Goal: Task Accomplishment & Management: Manage account settings

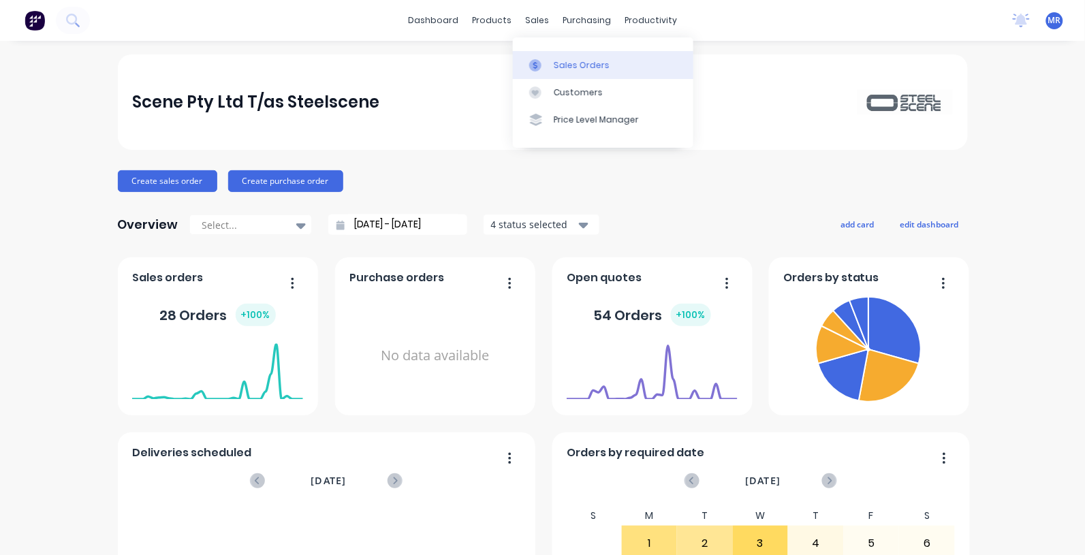
click at [570, 67] on div "Sales Orders" at bounding box center [582, 65] width 56 height 12
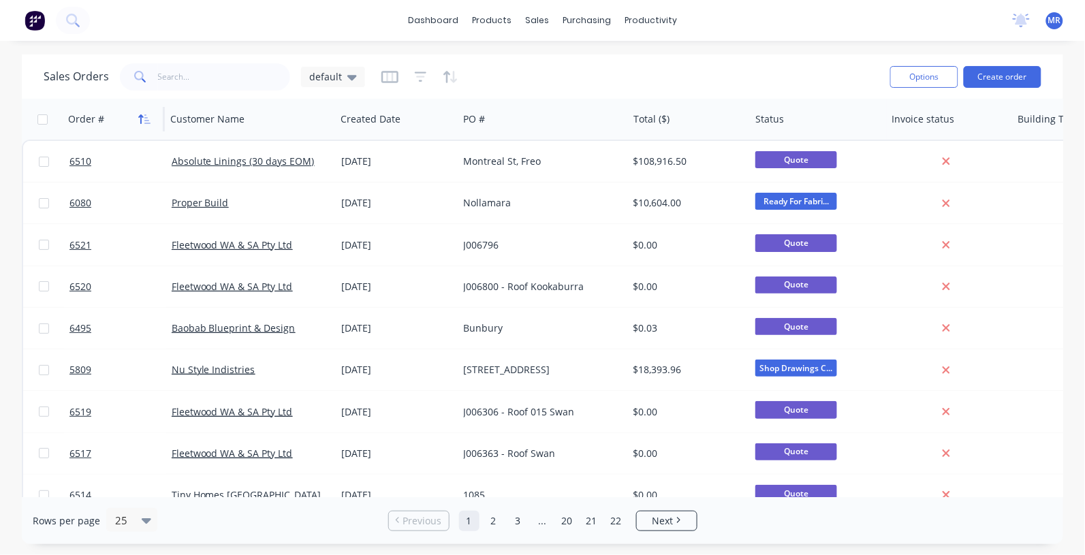
click at [148, 114] on icon "button" at bounding box center [144, 119] width 12 height 11
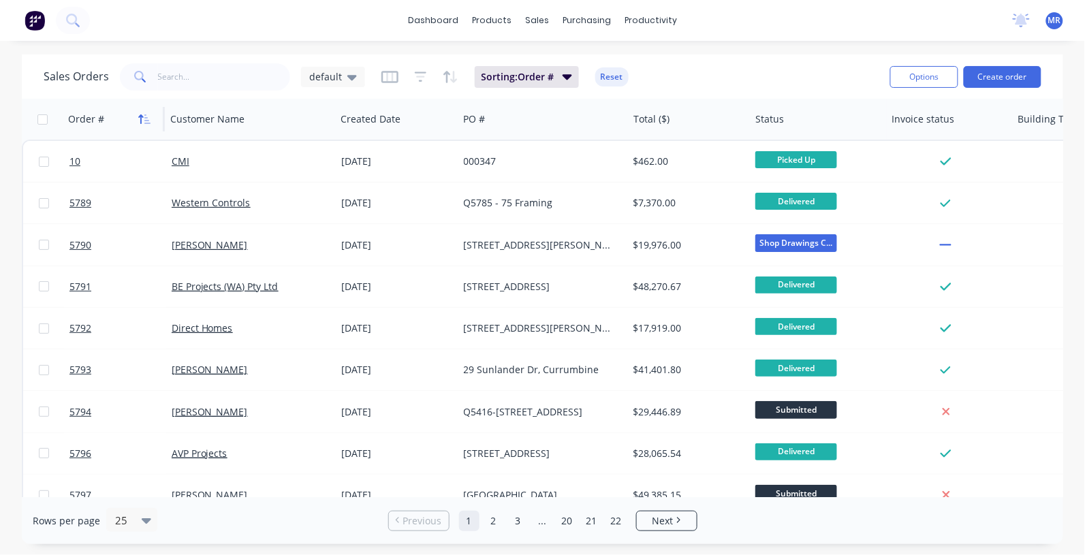
click at [146, 114] on icon "button" at bounding box center [147, 119] width 6 height 10
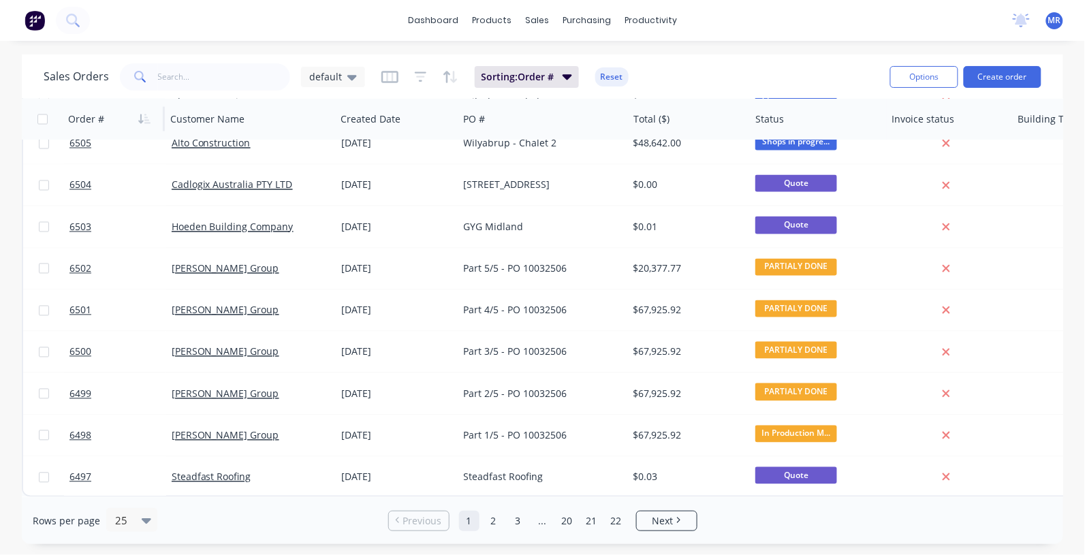
scroll to position [692, 0]
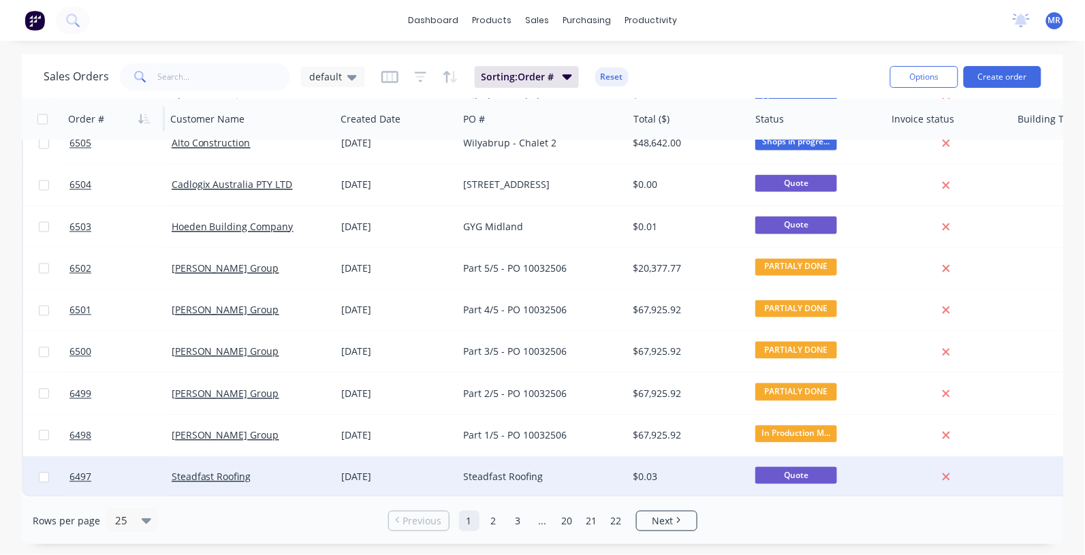
click at [385, 472] on div "[DATE]" at bounding box center [397, 478] width 112 height 14
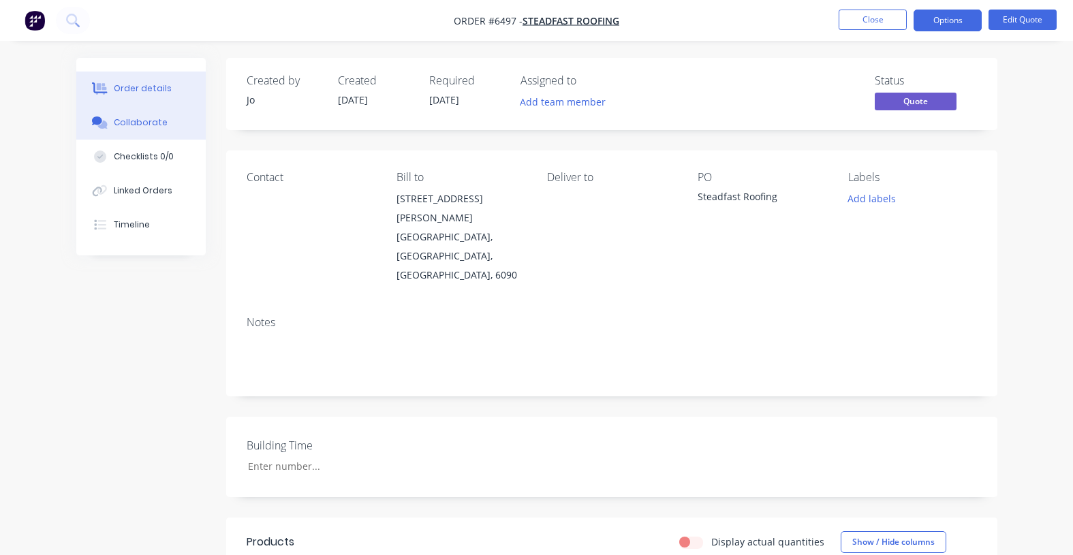
click at [146, 131] on button "Collaborate" at bounding box center [140, 123] width 129 height 34
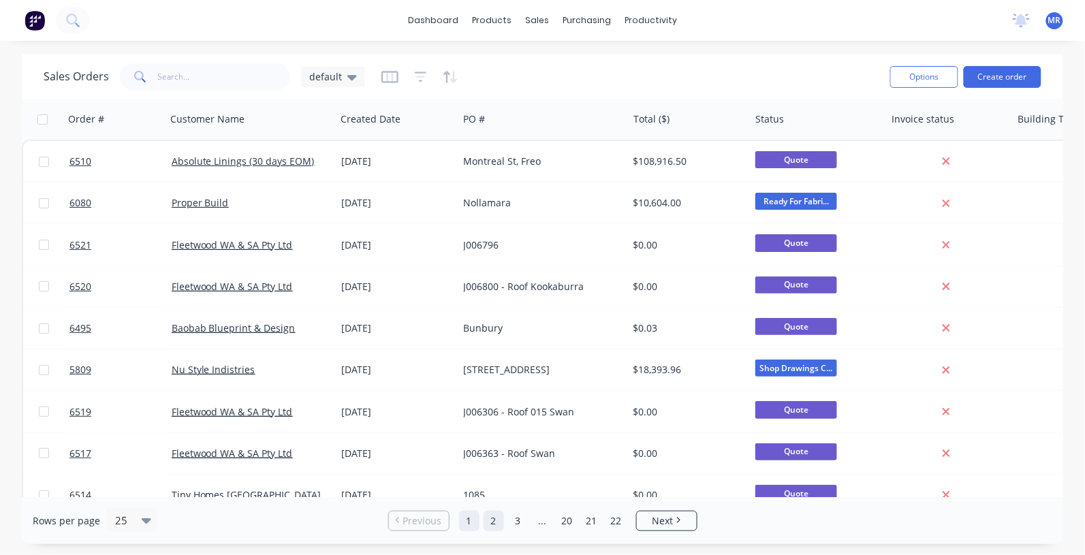
click at [489, 519] on link "2" at bounding box center [494, 521] width 20 height 20
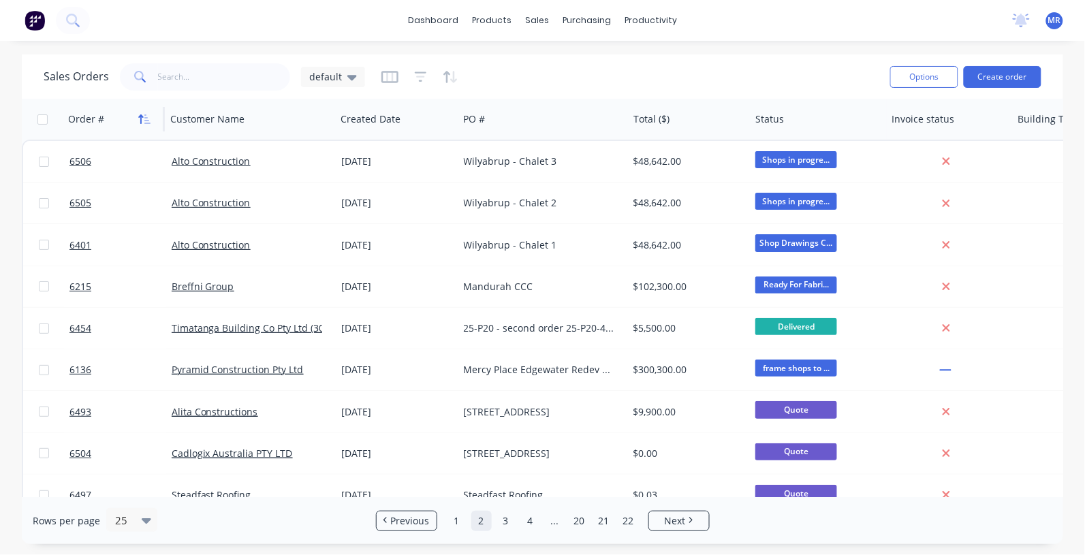
click at [143, 119] on icon "button" at bounding box center [144, 119] width 12 height 11
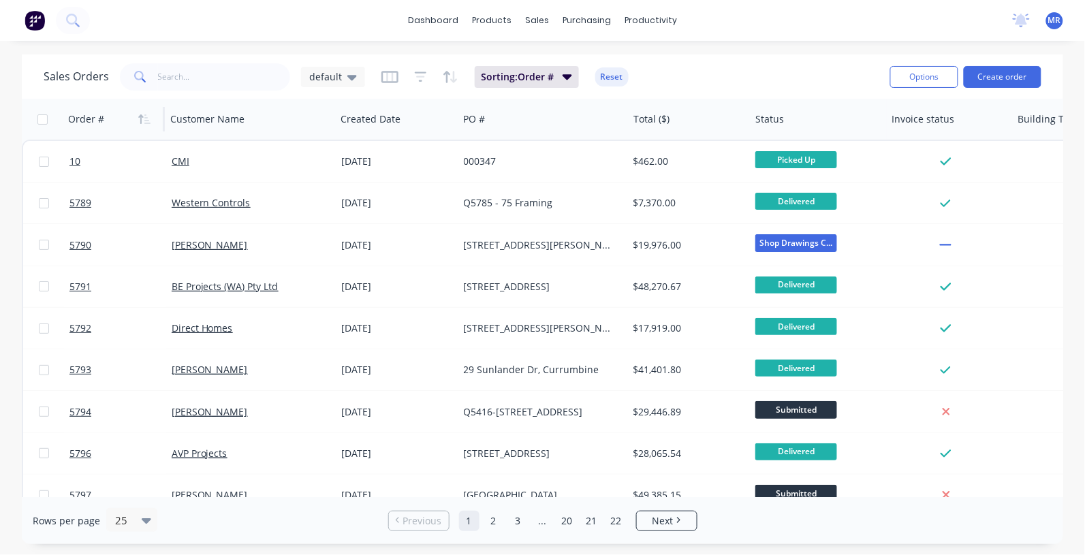
click at [144, 120] on icon "button" at bounding box center [144, 119] width 12 height 11
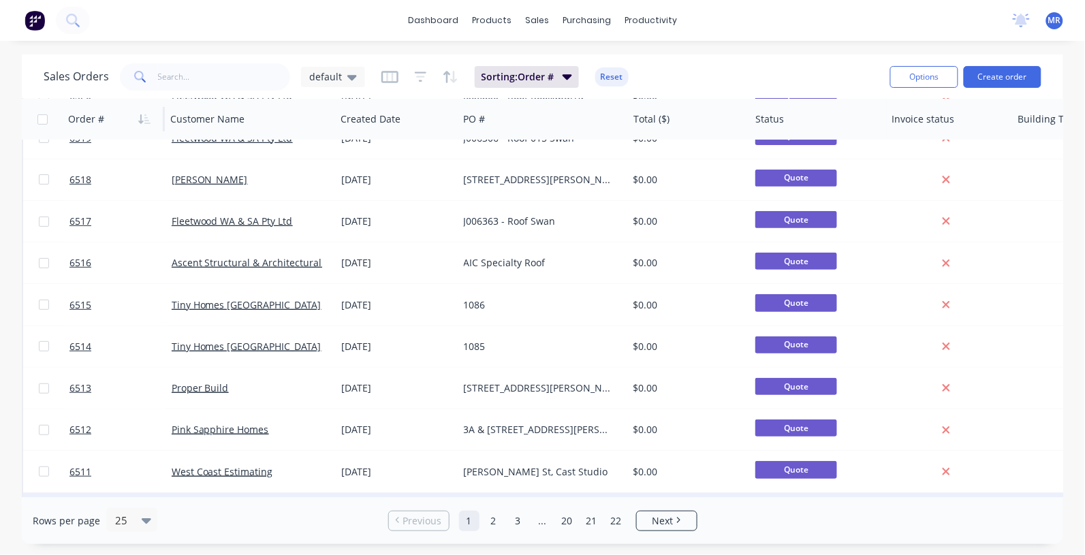
scroll to position [341, 0]
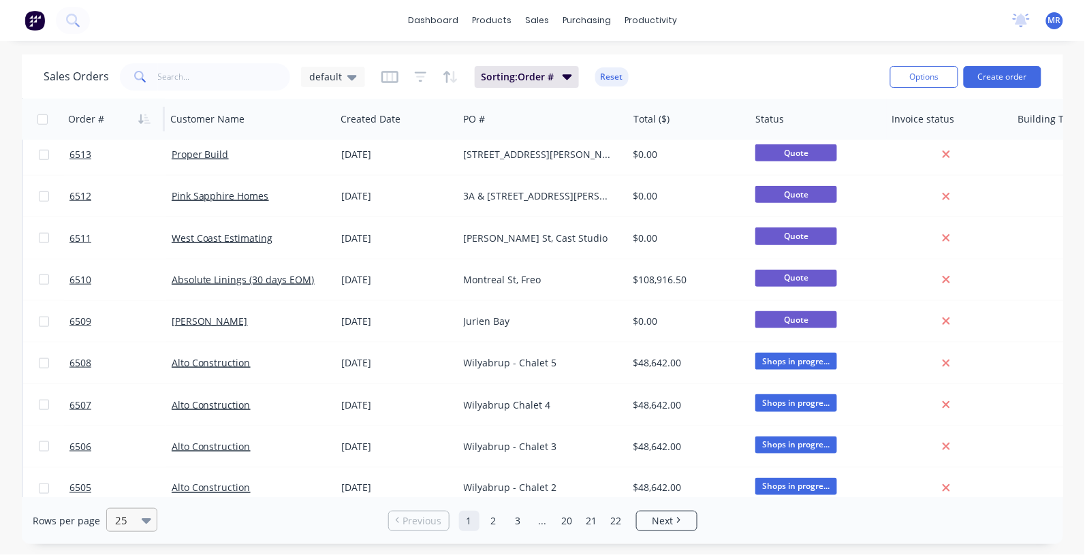
click at [145, 524] on icon at bounding box center [147, 520] width 10 height 15
click at [131, 488] on div "100" at bounding box center [129, 487] width 51 height 25
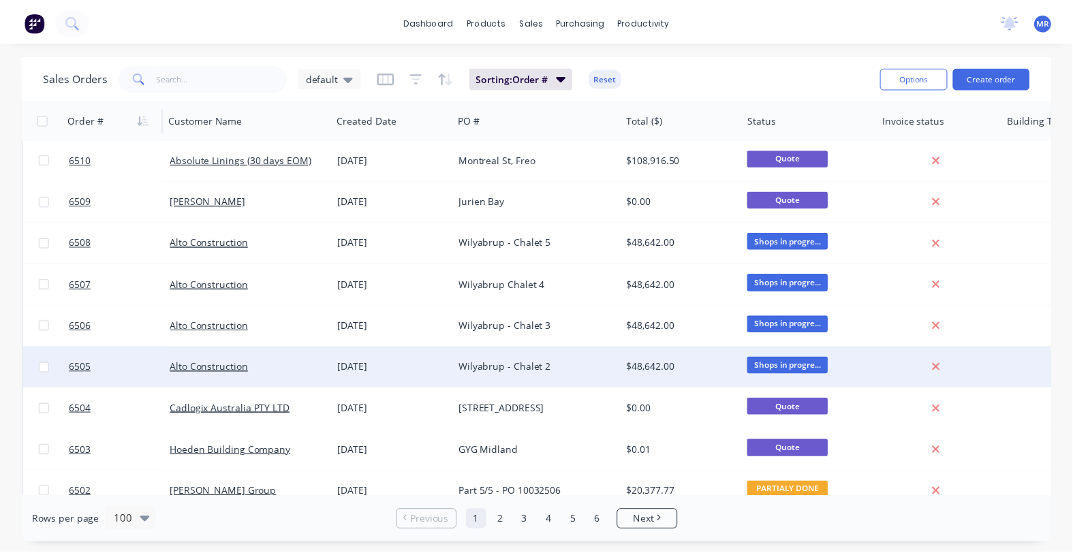
scroll to position [511, 0]
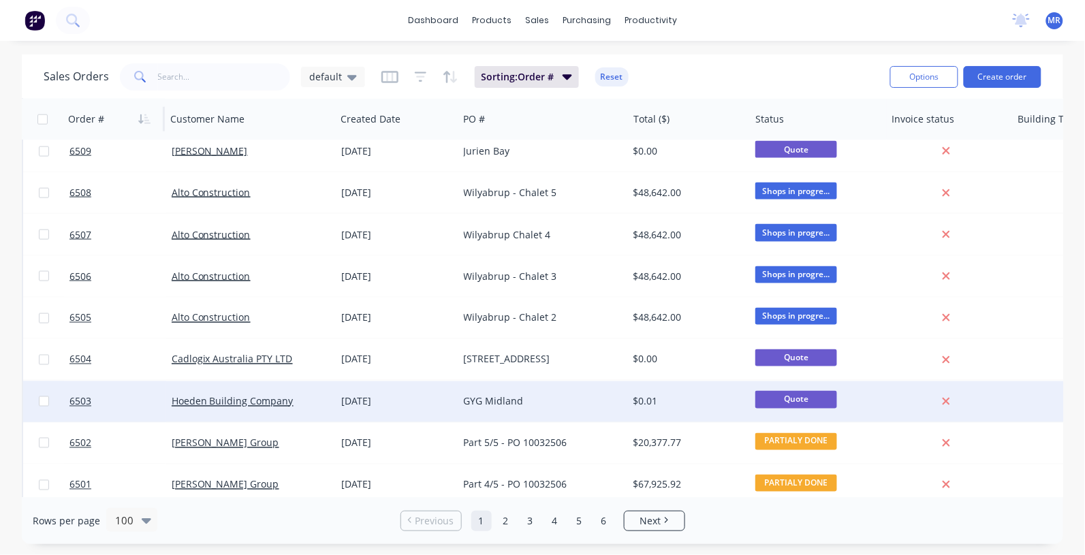
click at [475, 404] on div "GYG Midland" at bounding box center [539, 402] width 151 height 14
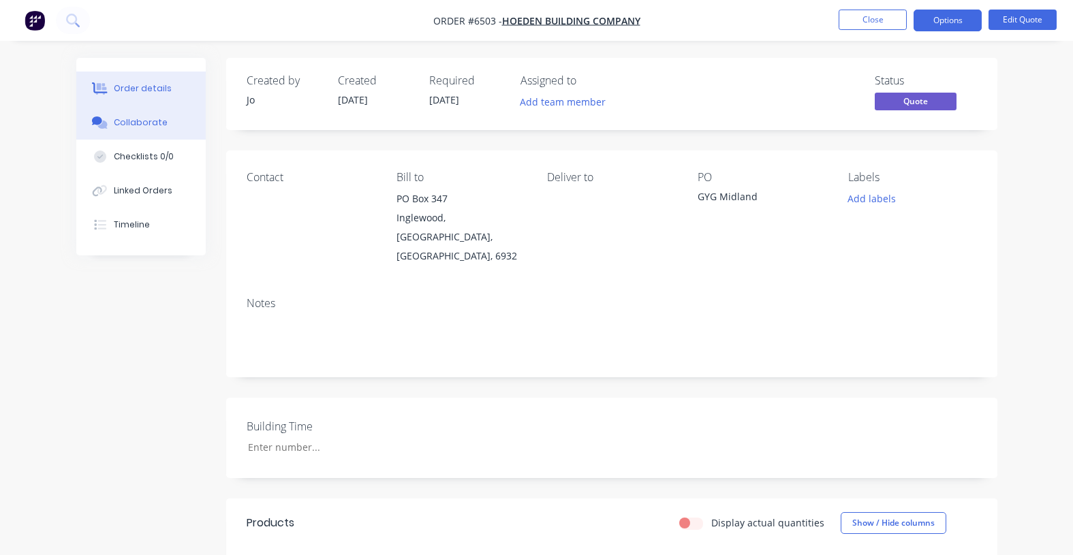
click at [152, 130] on button "Collaborate" at bounding box center [140, 123] width 129 height 34
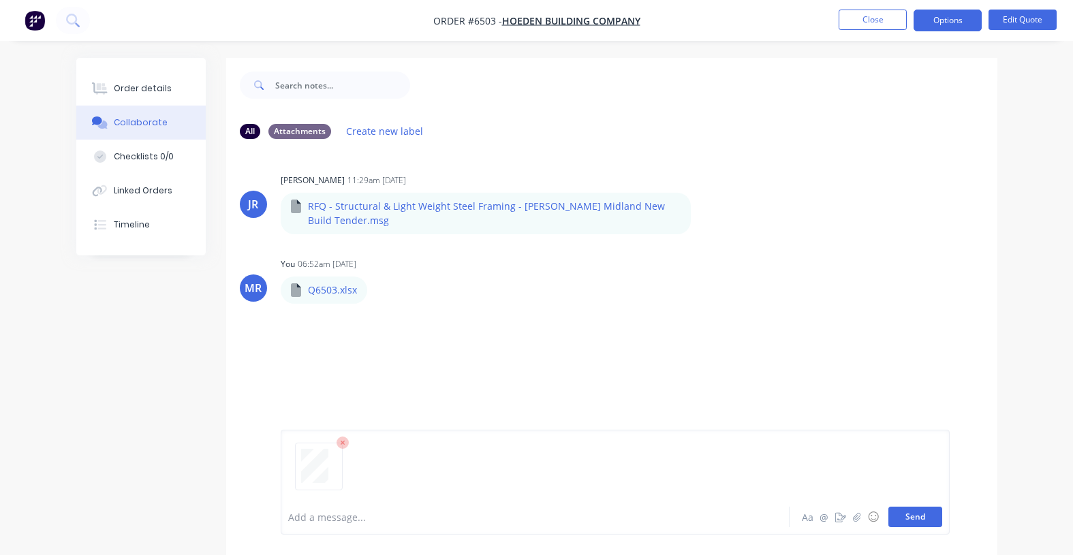
click at [898, 514] on button "Send" at bounding box center [915, 517] width 54 height 20
click at [379, 298] on button "button" at bounding box center [378, 291] width 5 height 20
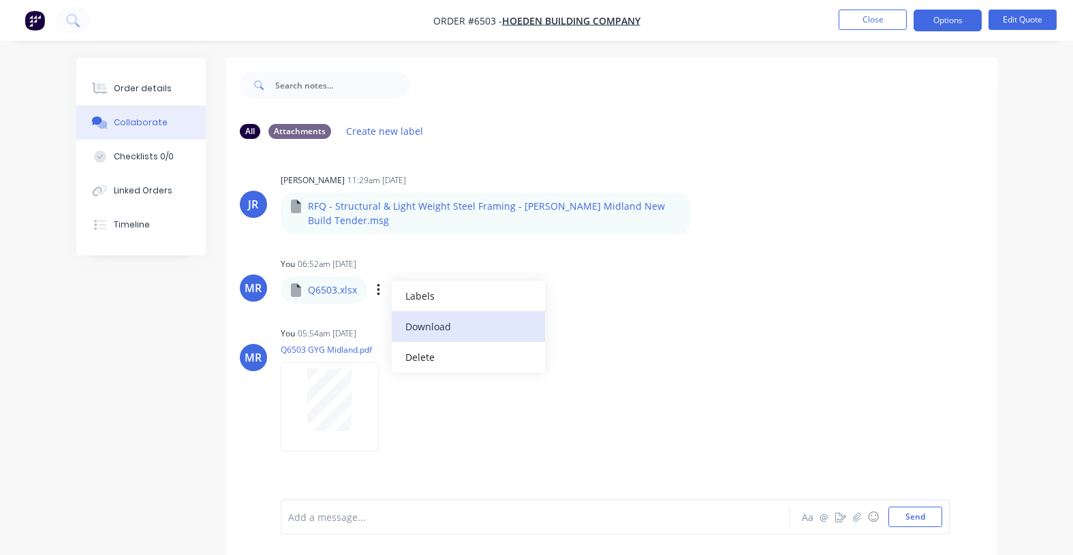
click at [430, 323] on button "Download" at bounding box center [468, 326] width 153 height 31
drag, startPoint x: 378, startPoint y: 291, endPoint x: 627, endPoint y: 318, distance: 250.7
click at [630, 320] on div "JR Jo Reeves 11:29am 03/09/25 RFQ - Structural & Light Weight Steel Framing - G…" at bounding box center [611, 324] width 771 height 349
drag, startPoint x: 329, startPoint y: 294, endPoint x: 338, endPoint y: 294, distance: 9.5
click at [332, 294] on p "Q6503.xlsx" at bounding box center [332, 290] width 49 height 14
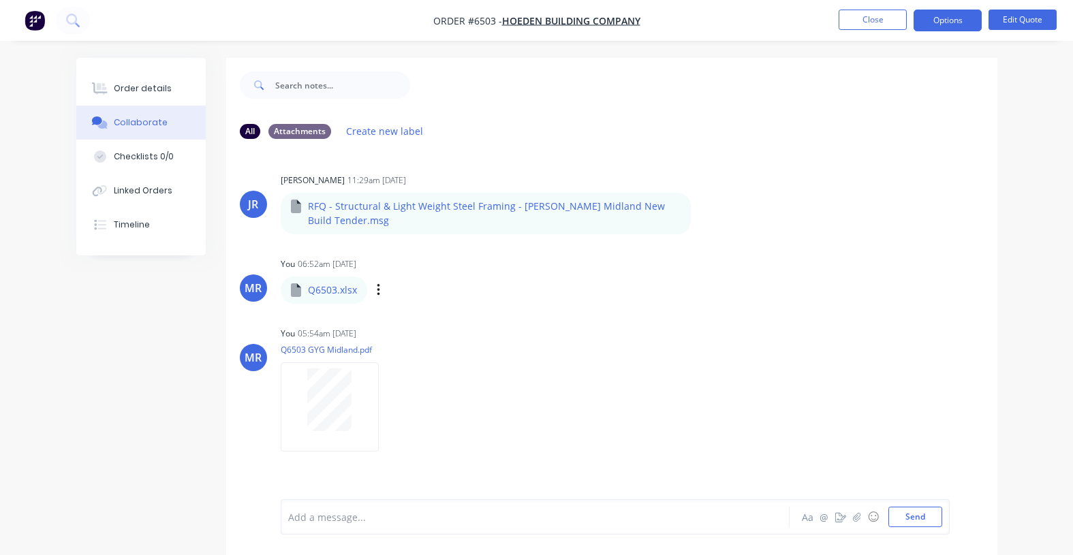
drag, startPoint x: 376, startPoint y: 293, endPoint x: 351, endPoint y: 291, distance: 25.2
click at [488, 270] on div "You 06:52am 08/09/25" at bounding box center [493, 264] width 424 height 12
click at [254, 287] on div "MR" at bounding box center [252, 288] width 17 height 16
click at [318, 285] on div "Q6503.xlsx" at bounding box center [400, 280] width 238 height 12
drag, startPoint x: 324, startPoint y: 290, endPoint x: 648, endPoint y: 277, distance: 323.7
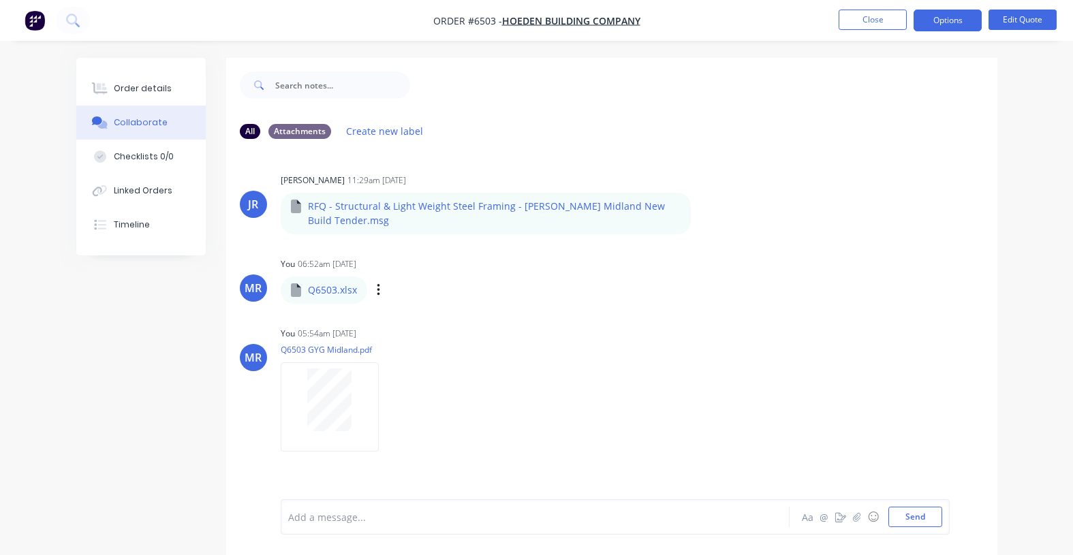
click at [648, 277] on div "You 06:52am 08/09/25 Q6503.xlsx Q6503.xlsx Labels Download Delete" at bounding box center [493, 278] width 424 height 49
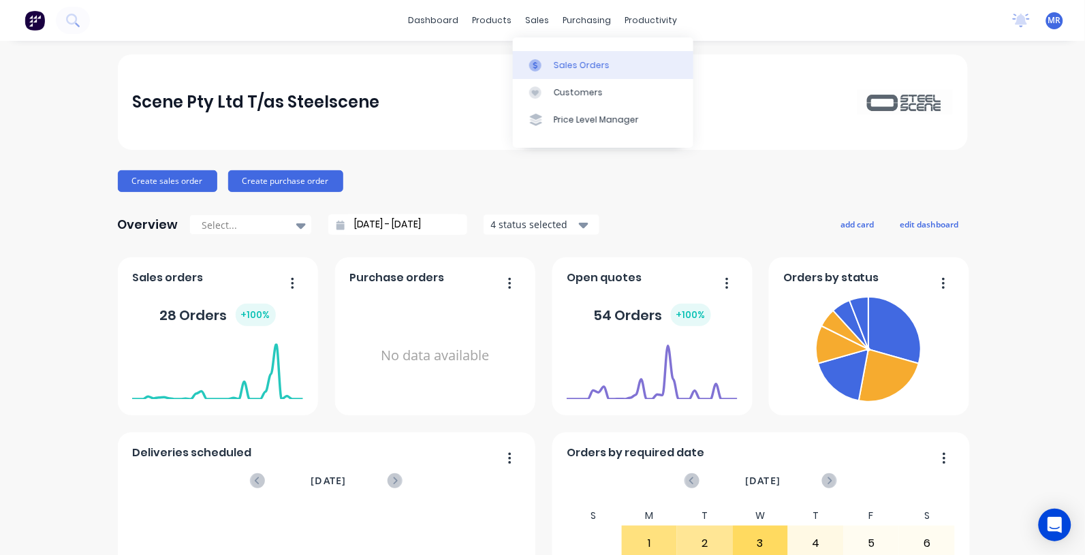
drag, startPoint x: 569, startPoint y: 69, endPoint x: 579, endPoint y: 75, distance: 11.3
click at [569, 69] on div "Sales Orders" at bounding box center [582, 65] width 56 height 12
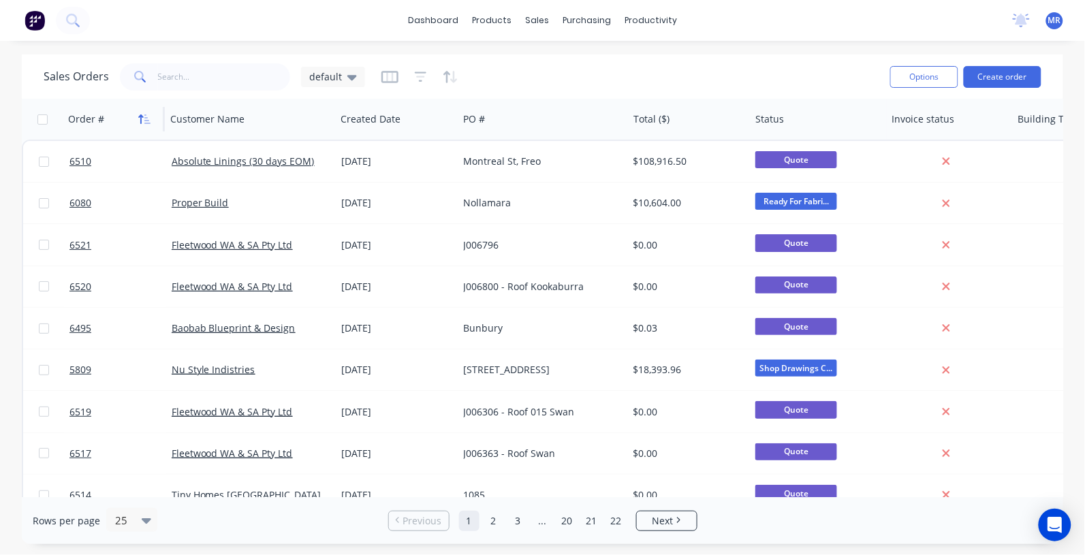
click at [144, 123] on icon "button" at bounding box center [144, 119] width 12 height 11
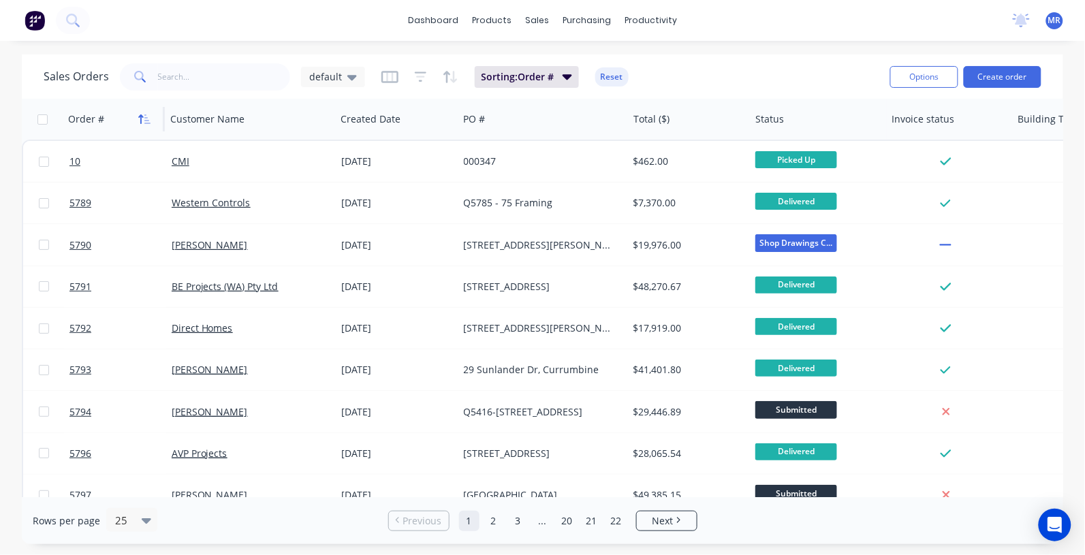
click at [142, 118] on icon "button" at bounding box center [144, 119] width 12 height 11
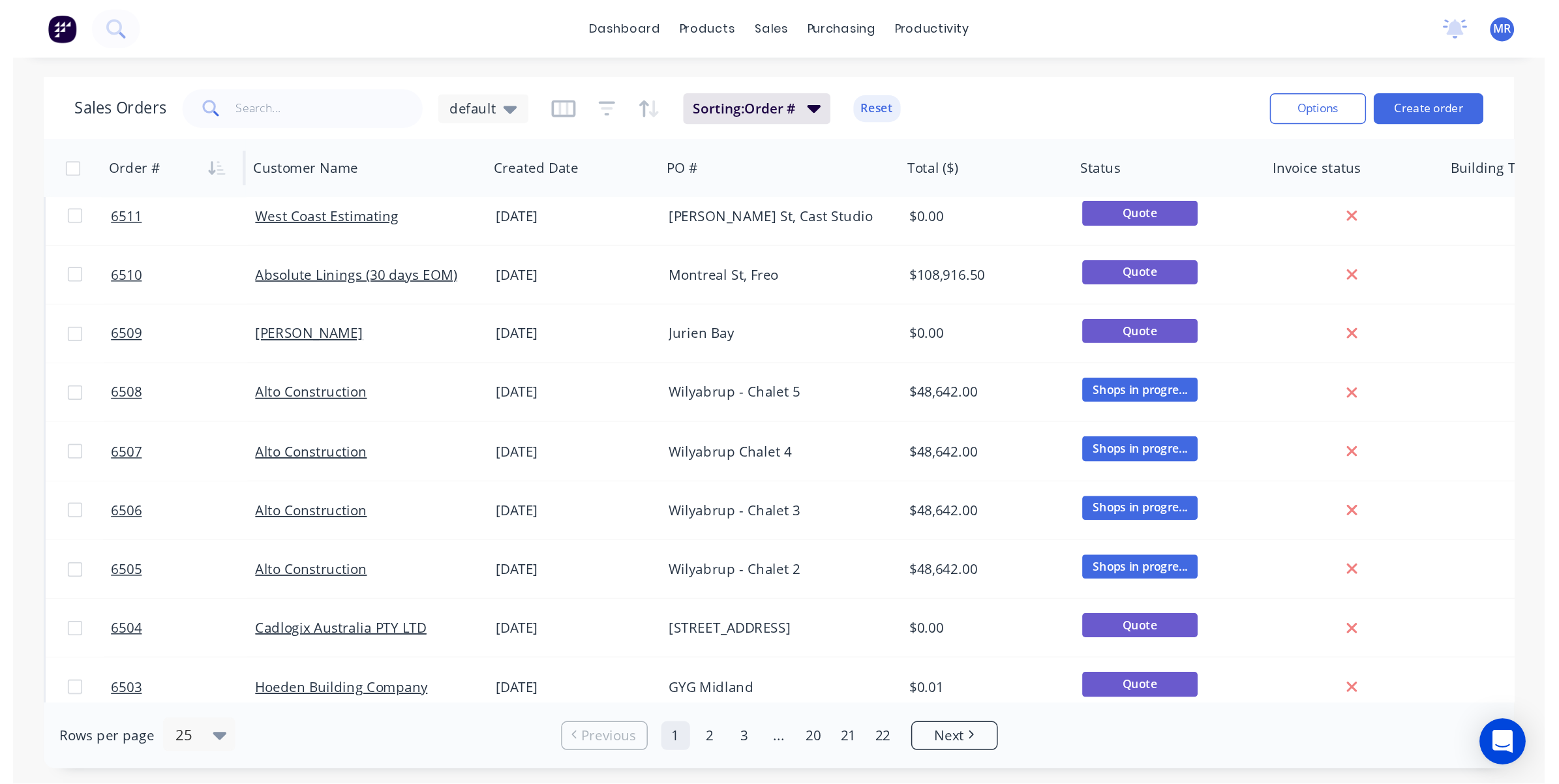
scroll to position [403, 0]
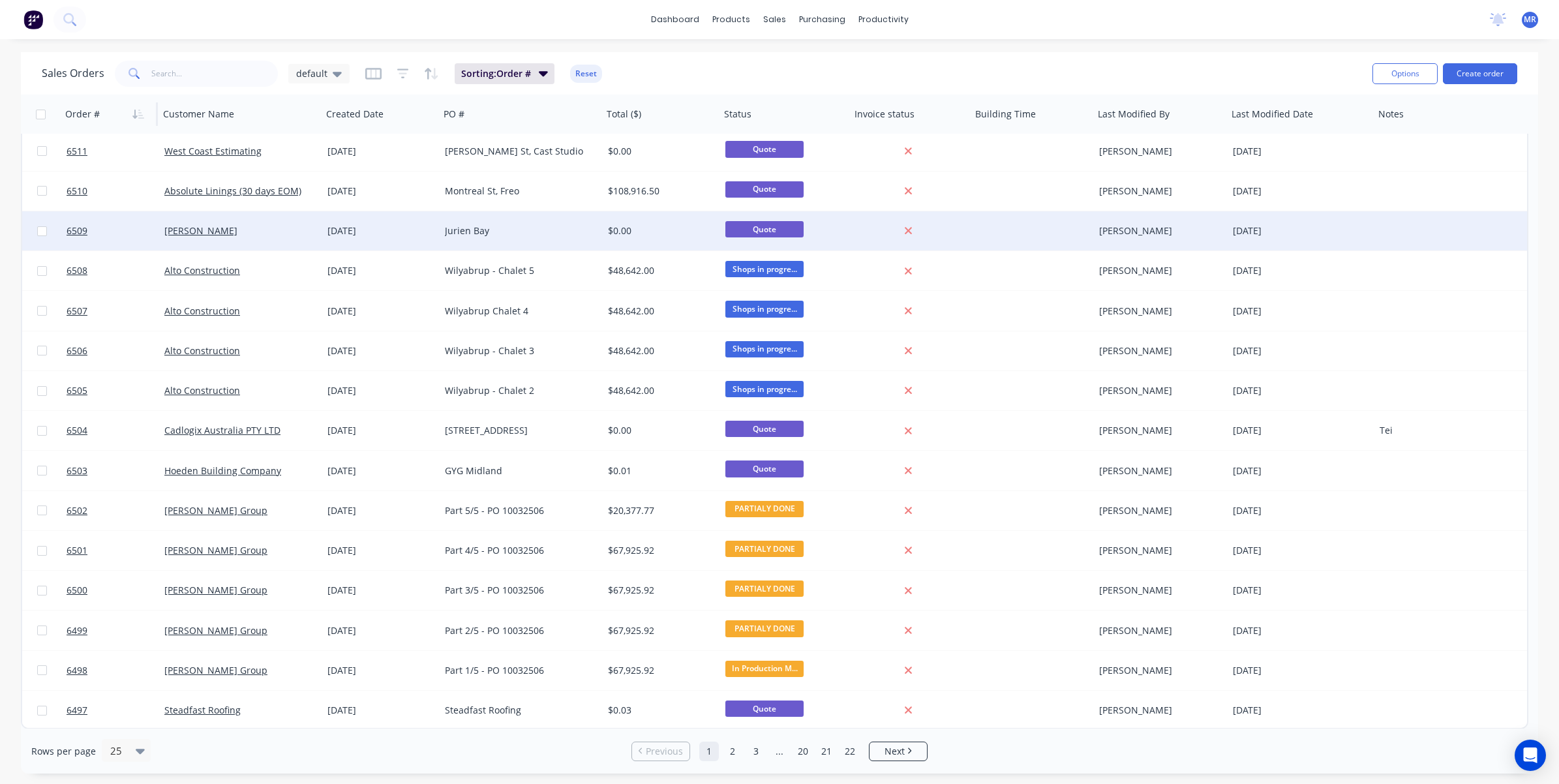
click at [1038, 234] on div at bounding box center [1423, 231] width 98 height 39
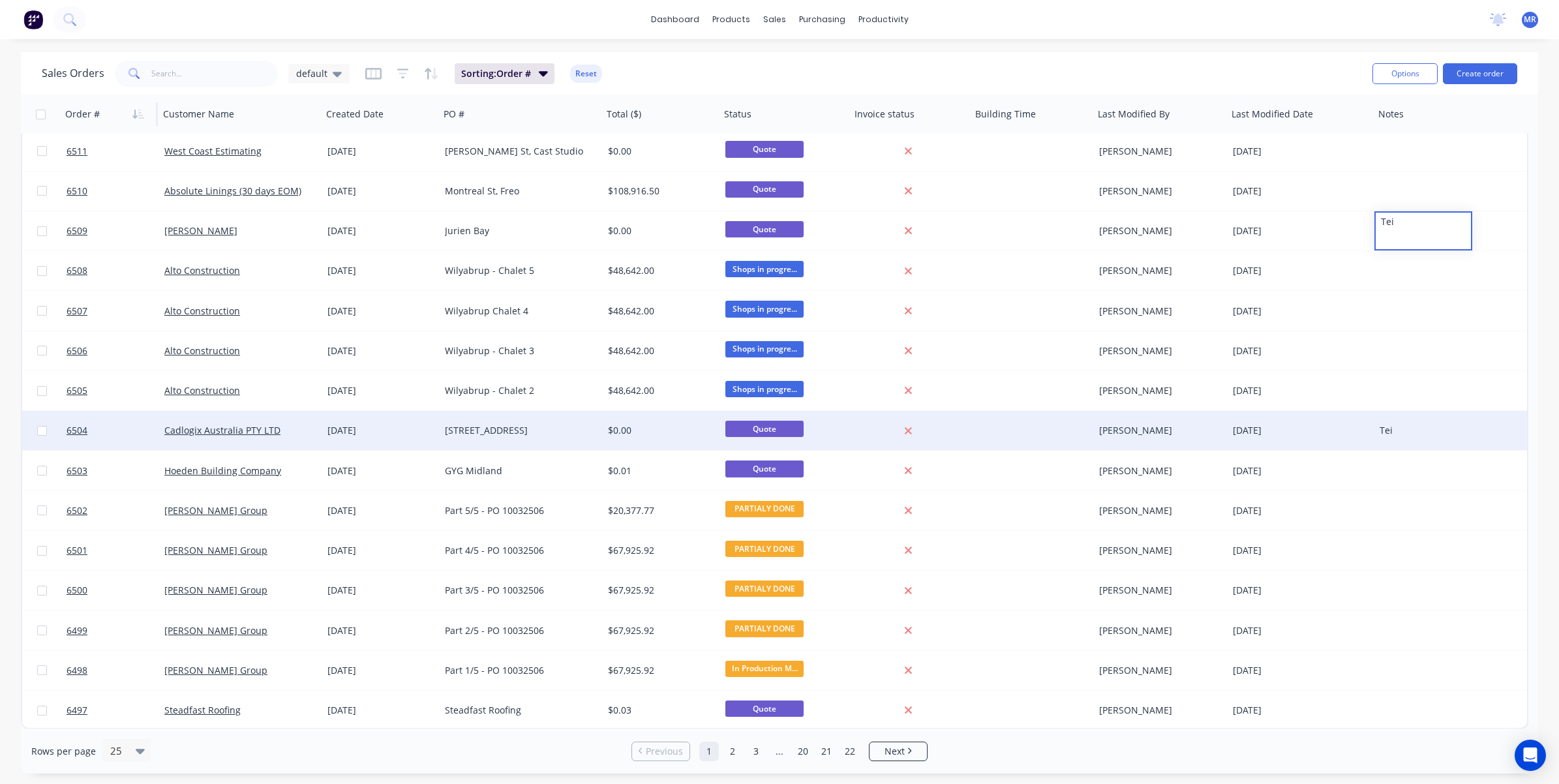
click at [1035, 430] on div at bounding box center [1032, 430] width 123 height 39
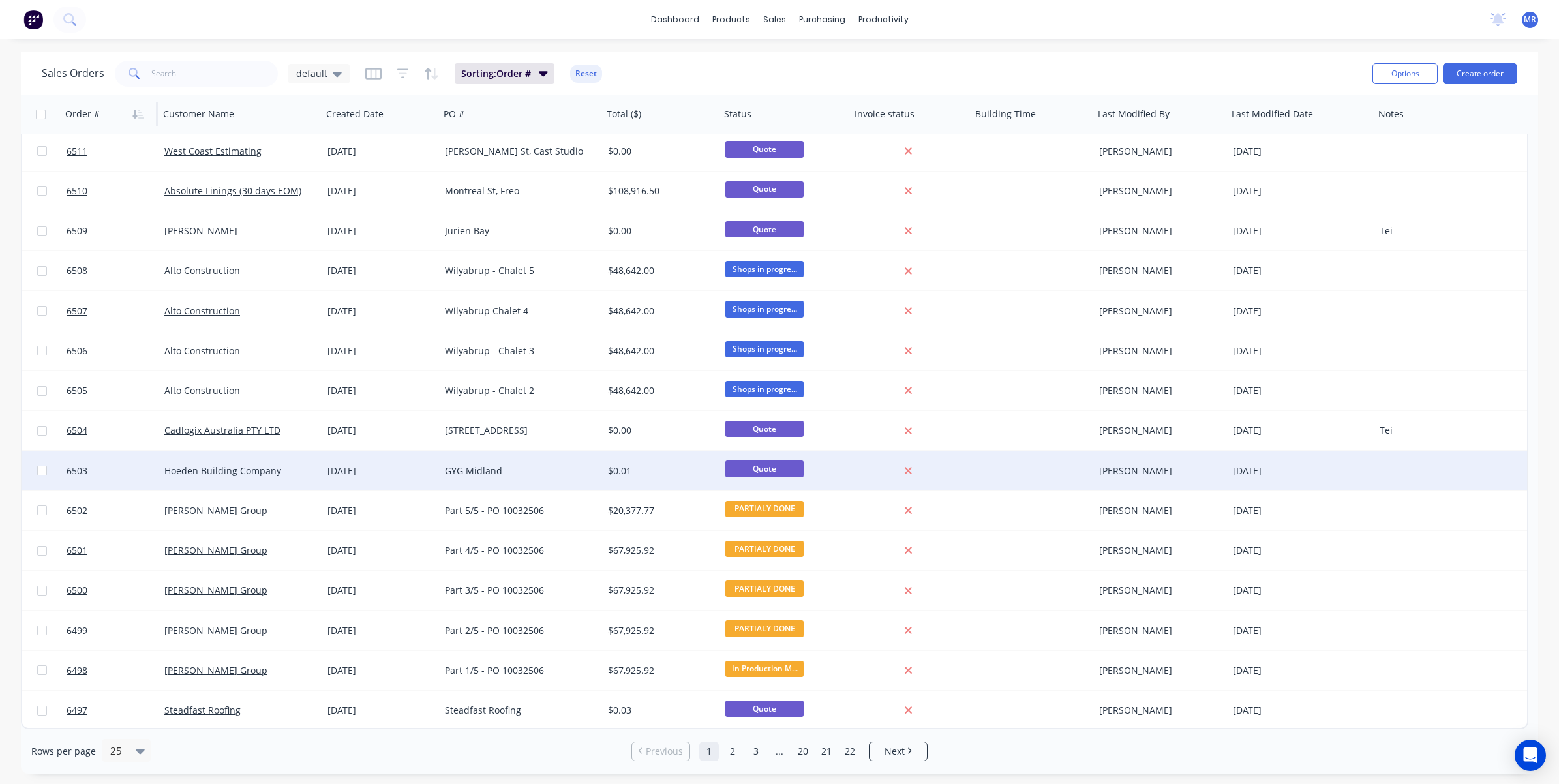
click at [333, 469] on div "[DATE]" at bounding box center [381, 471] width 107 height 13
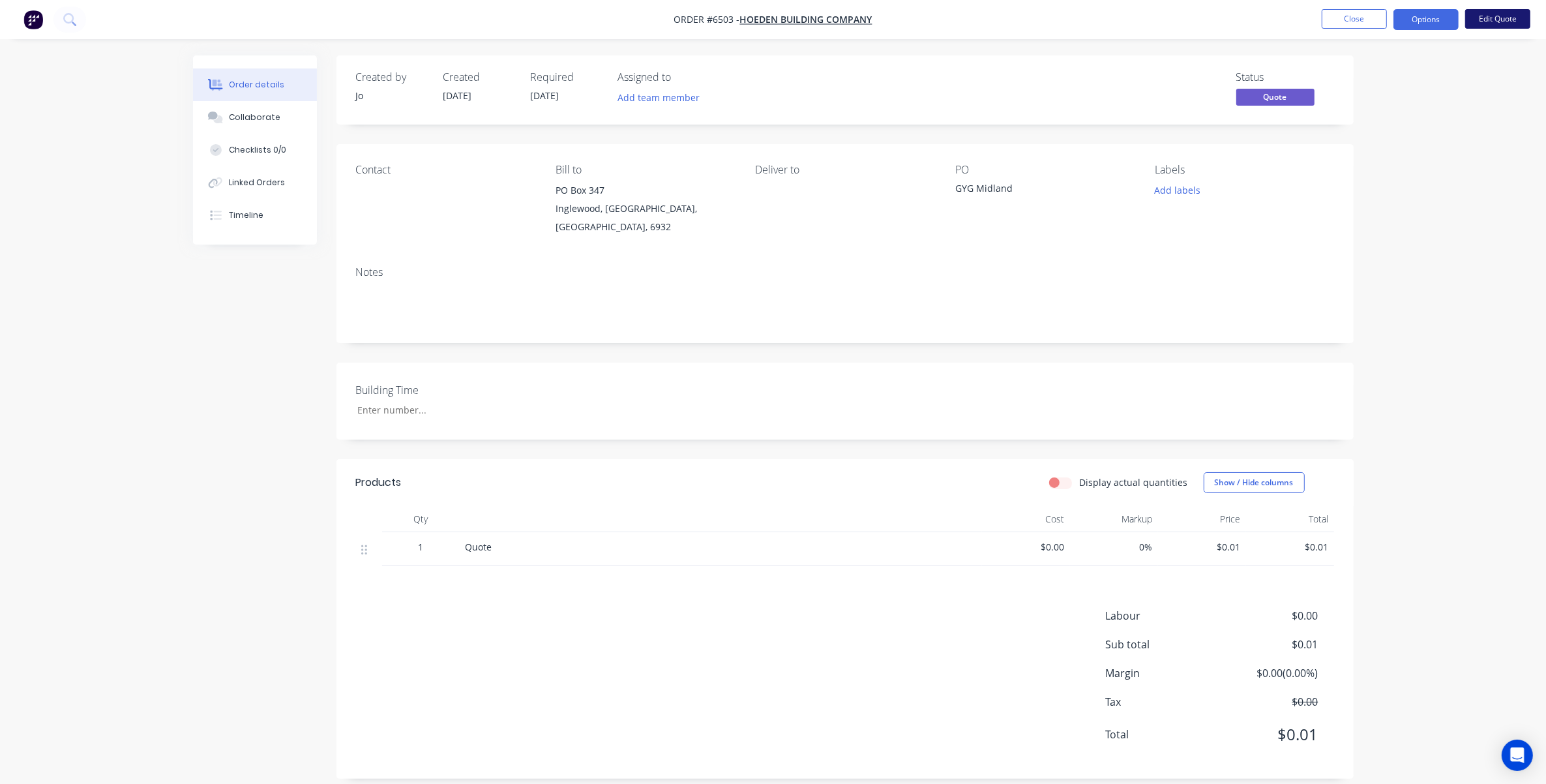
click at [1038, 21] on button "Edit Quote" at bounding box center [1497, 19] width 65 height 19
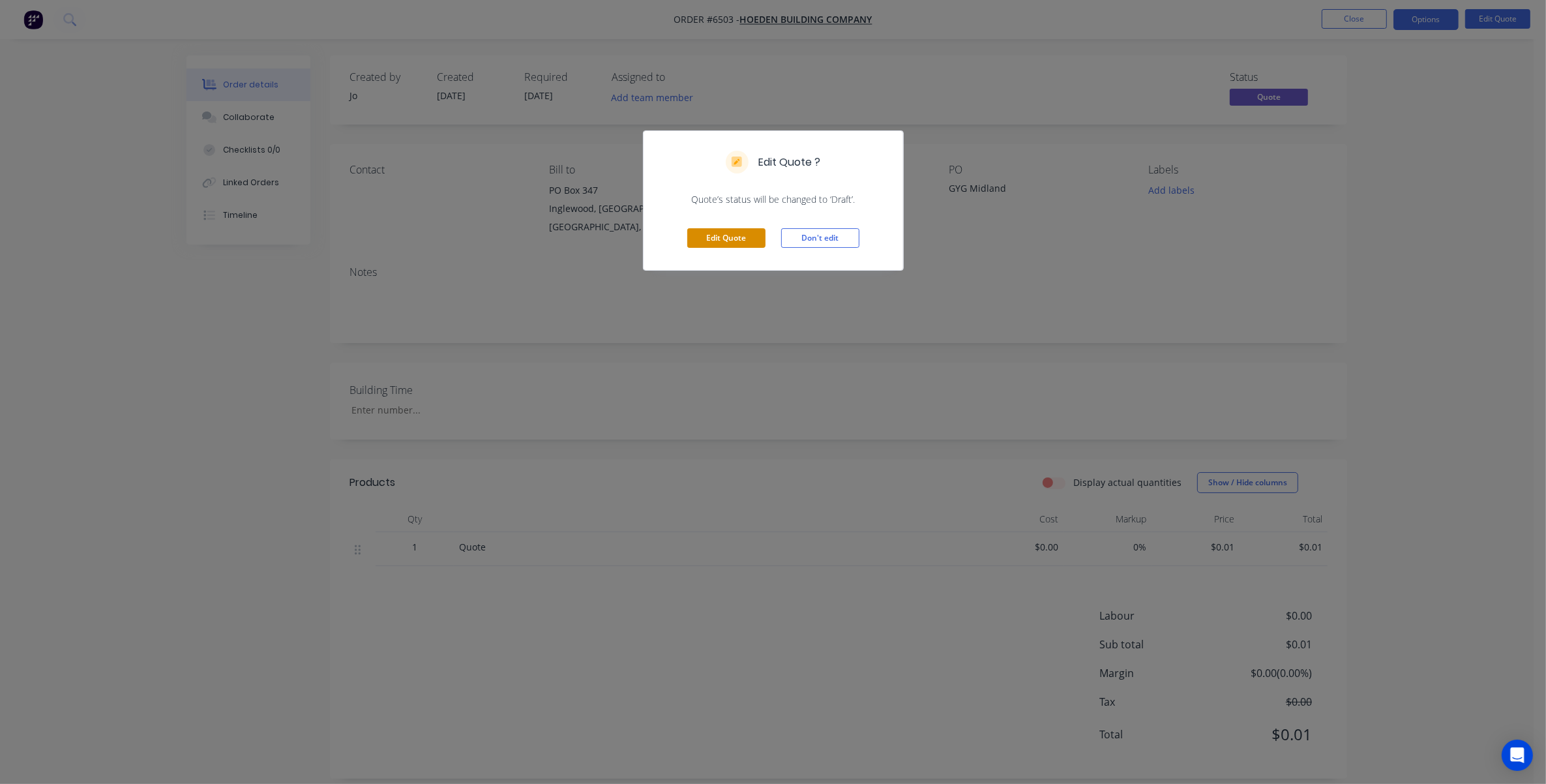
click at [731, 236] on button "Edit Quote" at bounding box center [727, 237] width 78 height 19
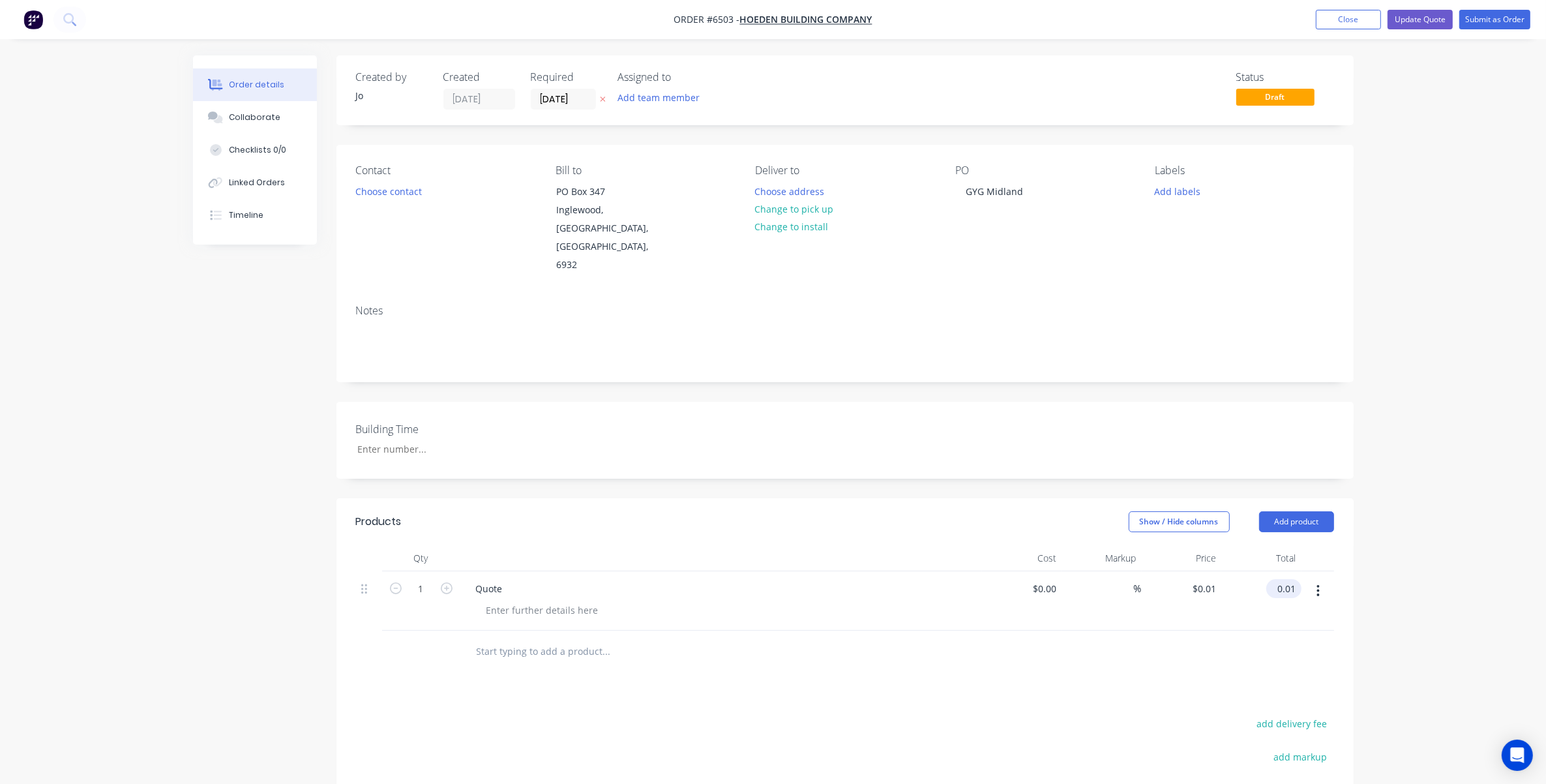
click at [1038, 530] on input "0.01" at bounding box center [1286, 589] width 30 height 19
type input "129000"
type input "$129,000.00"
click at [1038, 21] on button "Update Quote" at bounding box center [1420, 19] width 65 height 19
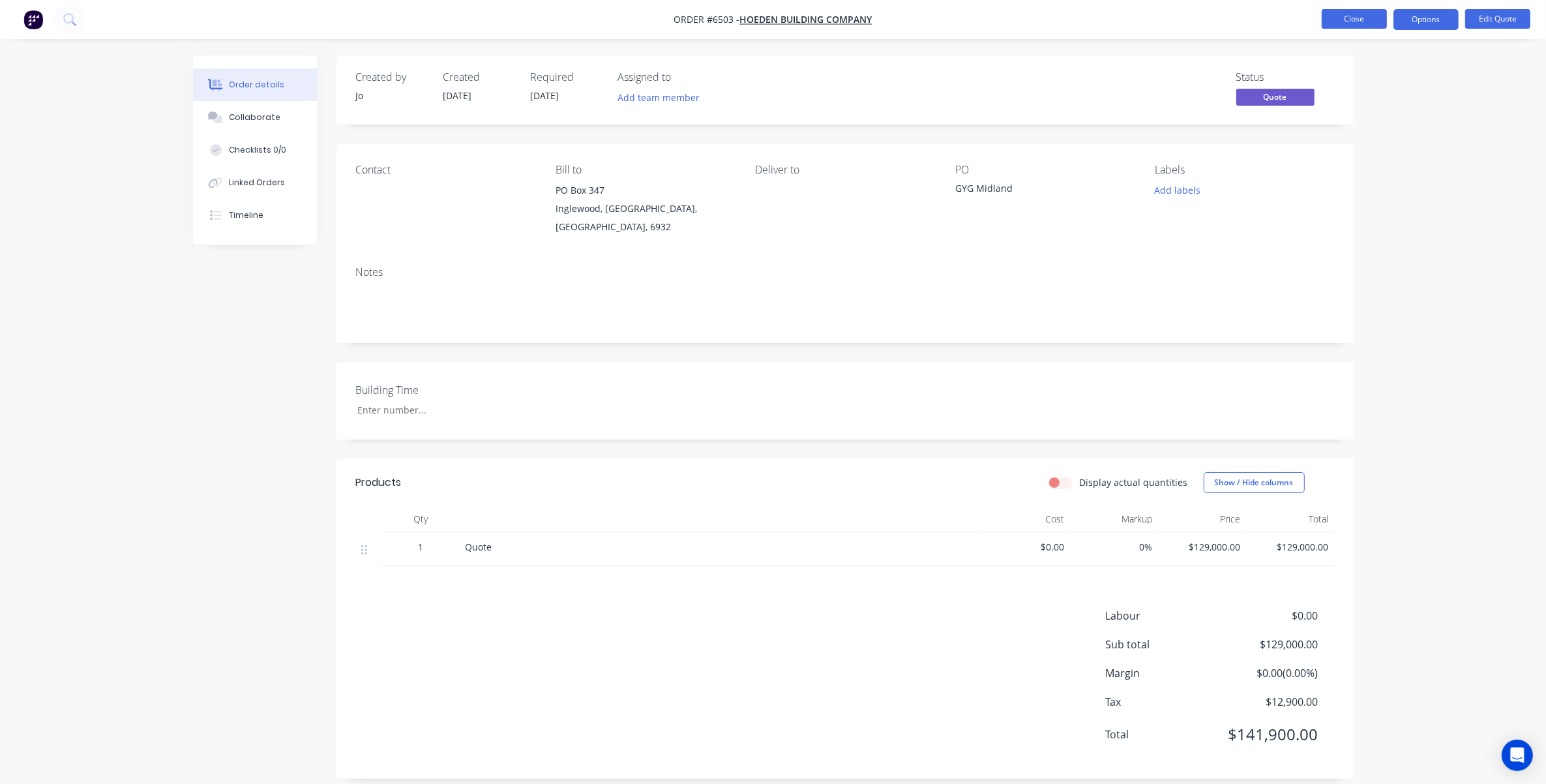
click at [1038, 23] on button "Close" at bounding box center [1354, 19] width 65 height 19
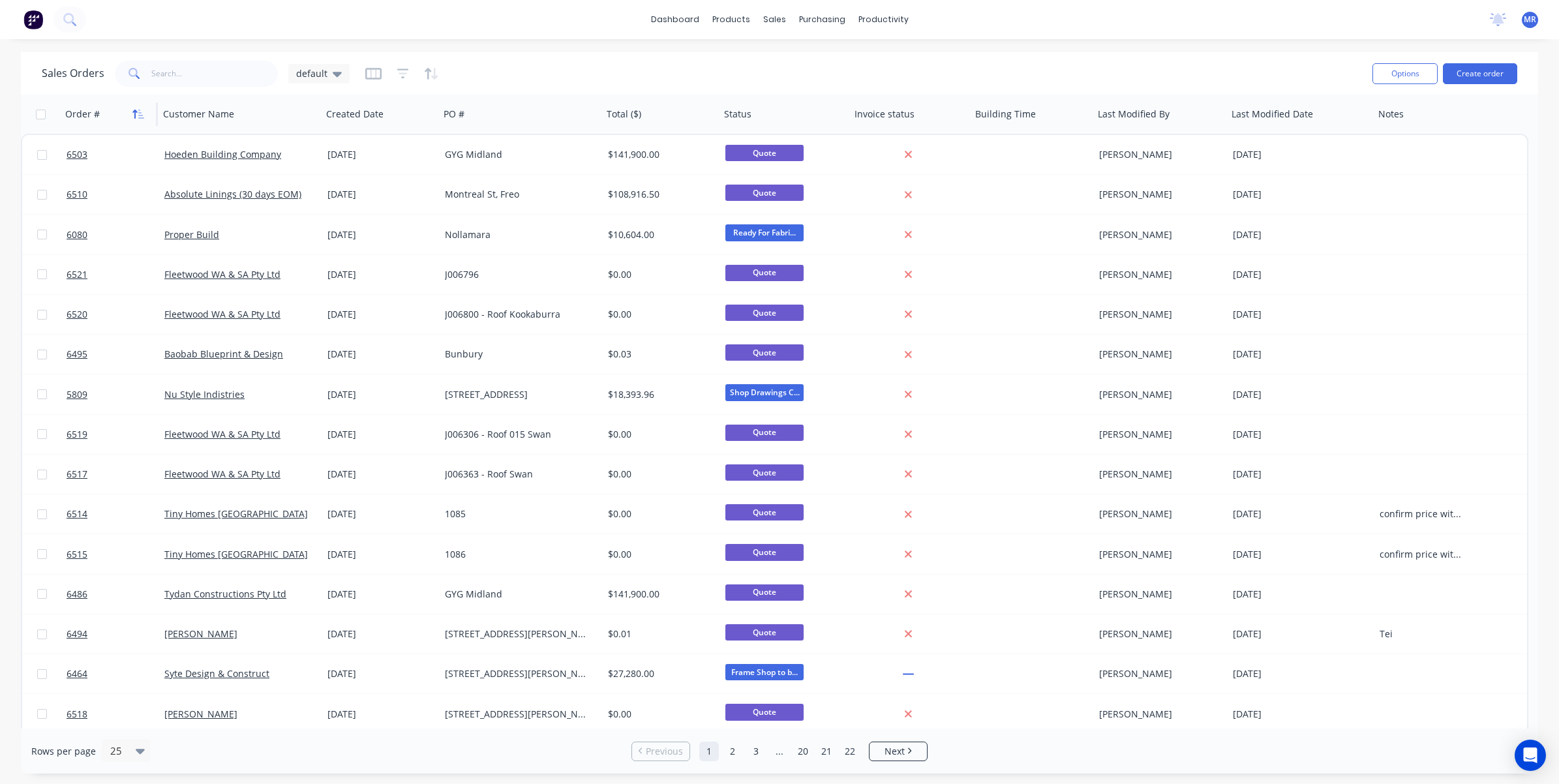
click at [135, 113] on icon "button" at bounding box center [135, 114] width 5 height 10
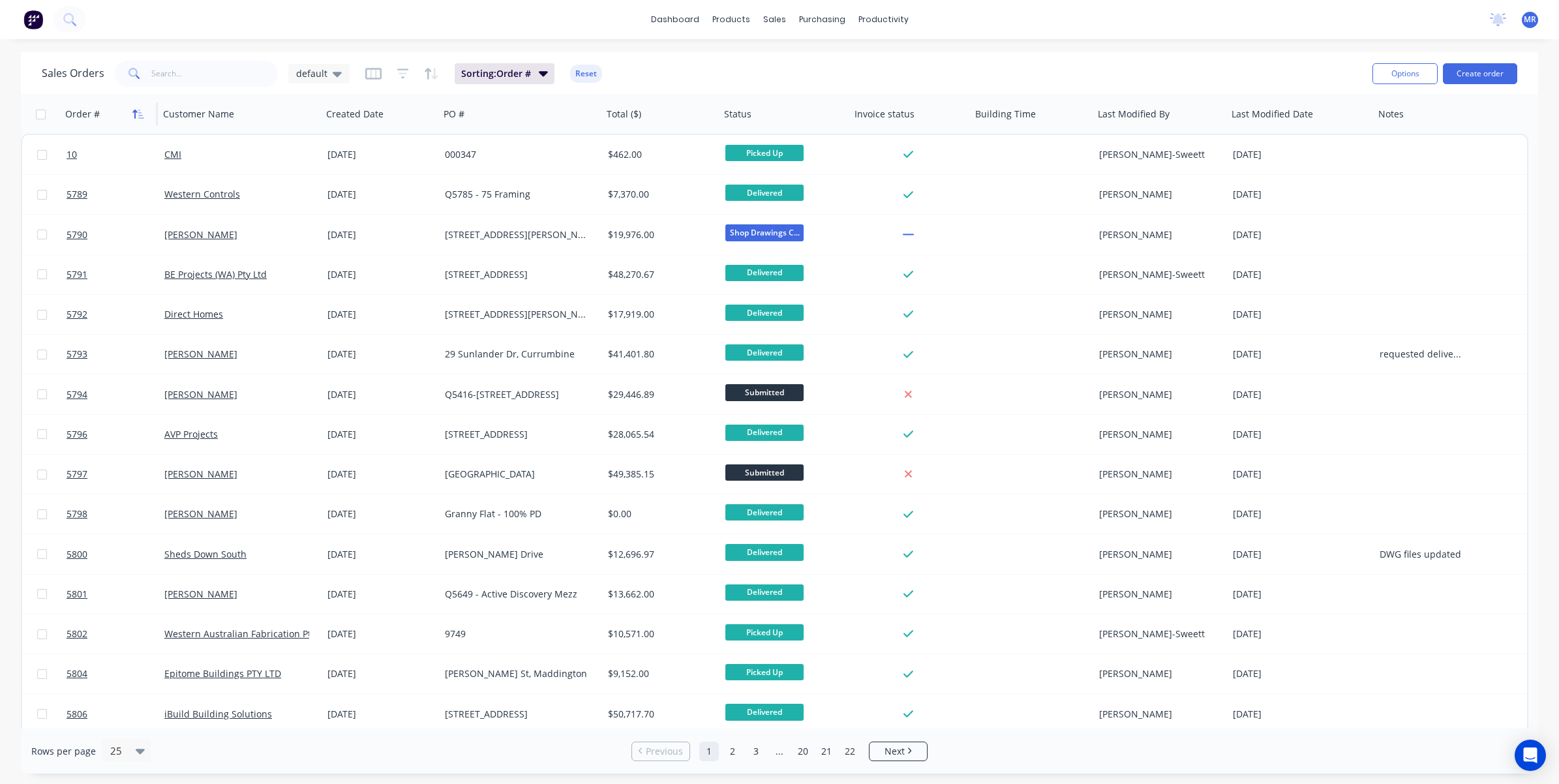
click at [136, 115] on icon "button" at bounding box center [138, 114] width 11 height 11
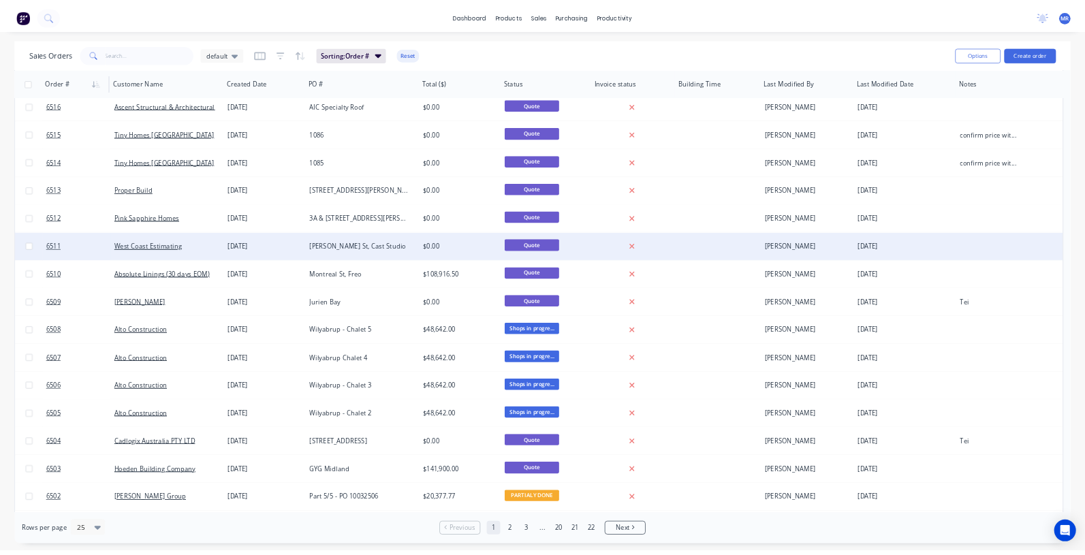
scroll to position [255, 0]
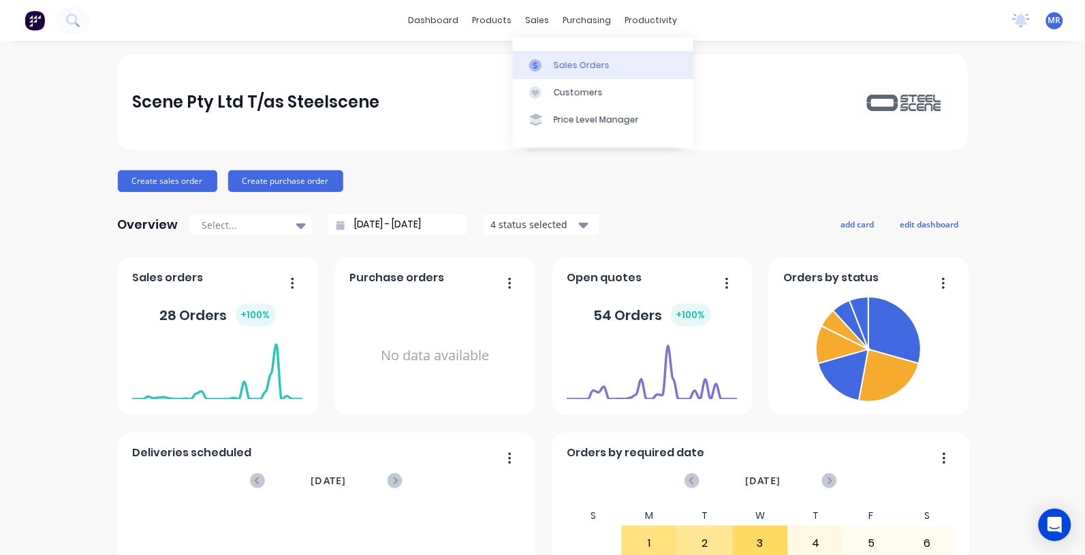
click at [562, 63] on div "Sales Orders" at bounding box center [582, 65] width 56 height 12
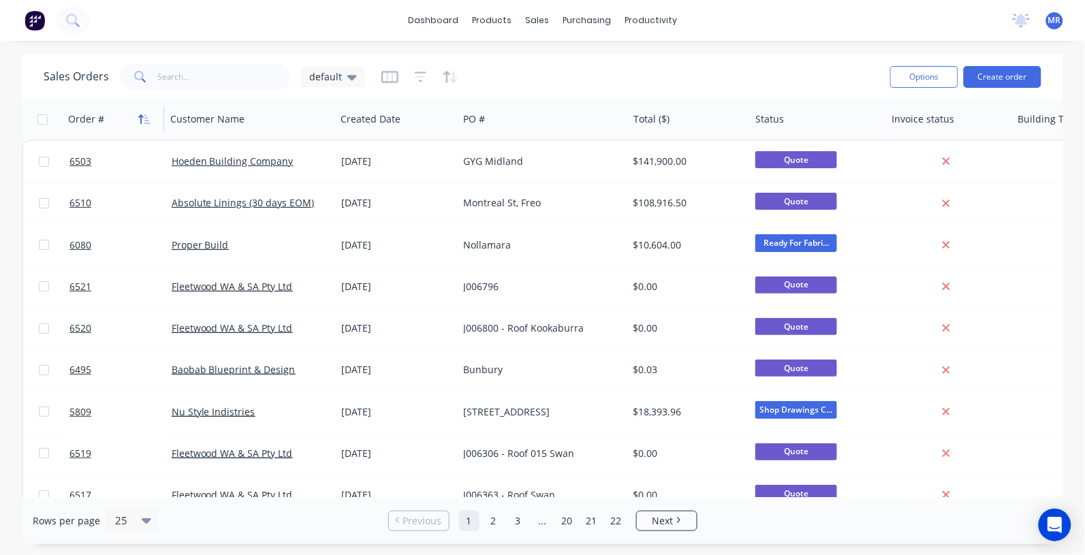
click at [144, 121] on icon "button" at bounding box center [144, 119] width 12 height 11
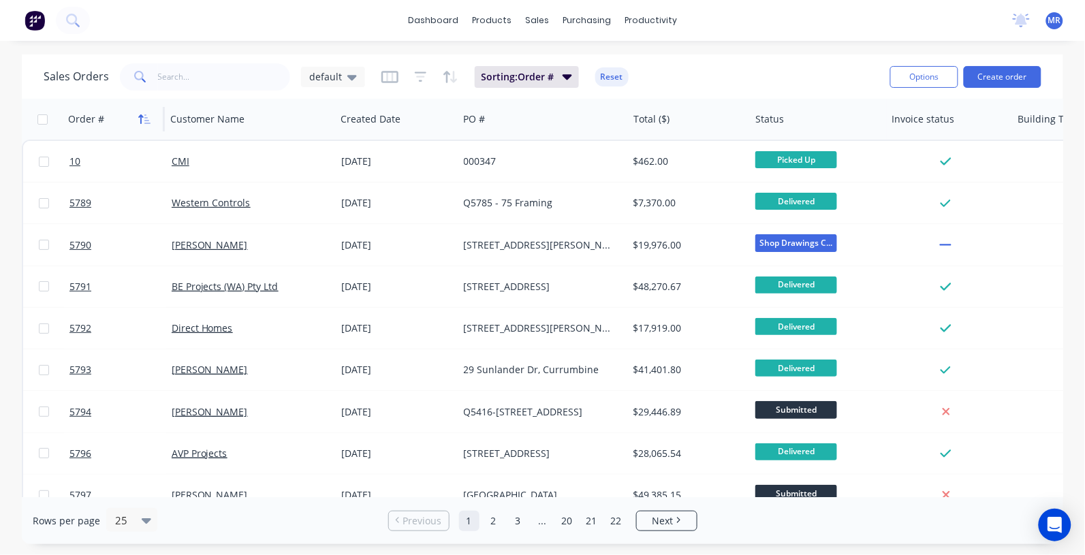
click at [143, 116] on icon "button" at bounding box center [141, 119] width 5 height 10
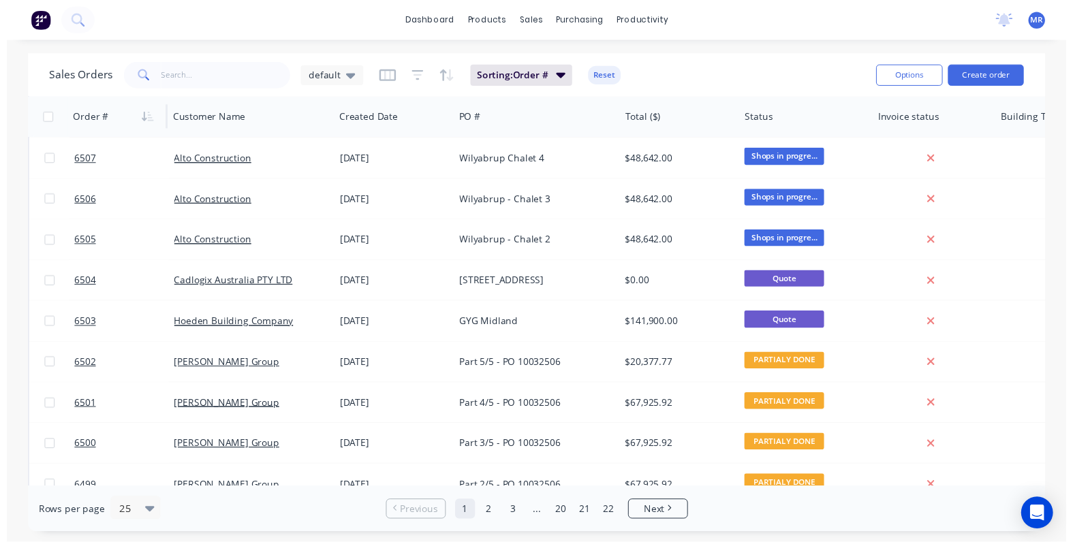
scroll to position [596, 0]
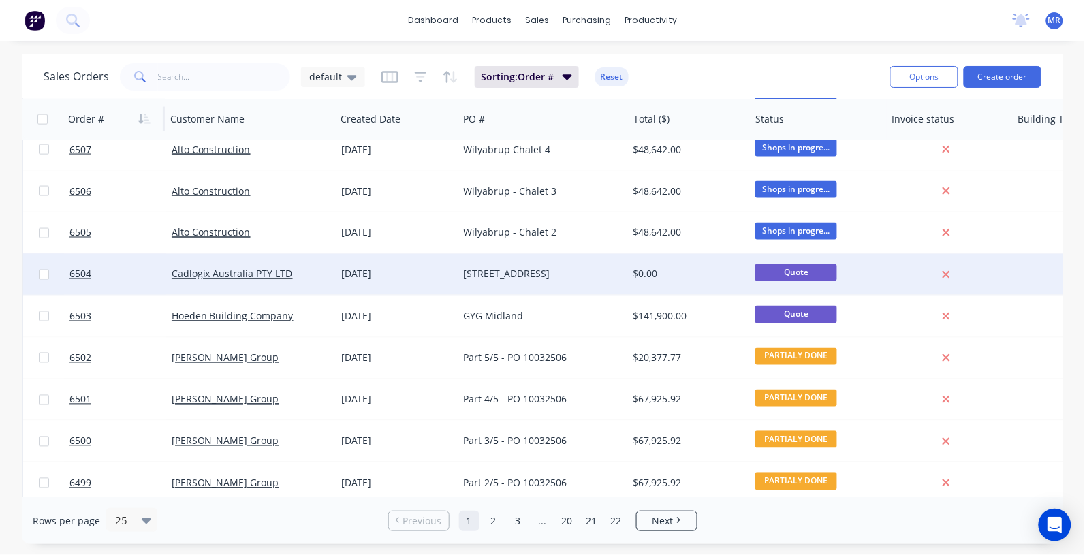
click at [356, 274] on div "[DATE]" at bounding box center [397, 275] width 112 height 14
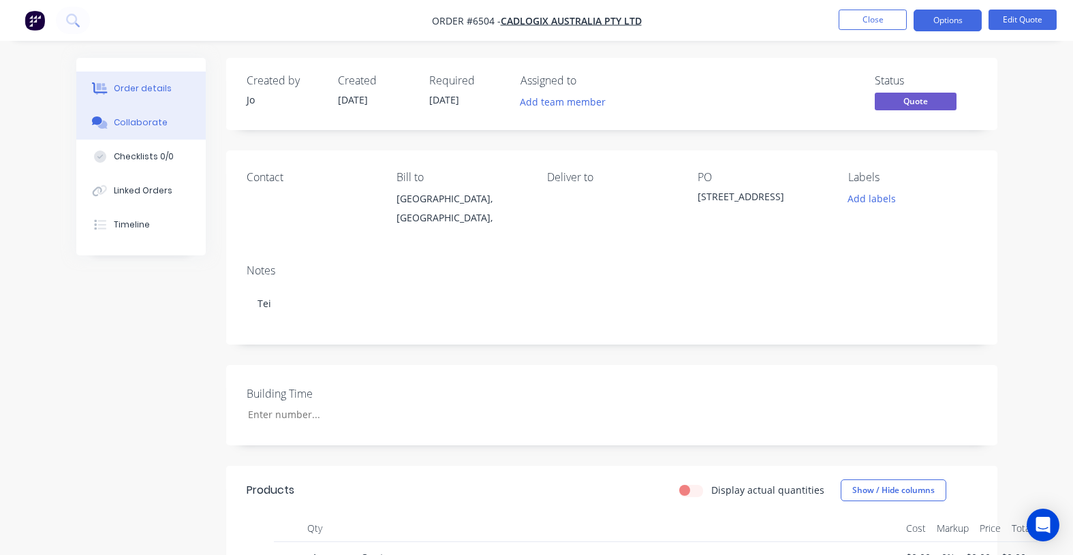
click at [140, 129] on button "Collaborate" at bounding box center [140, 123] width 129 height 34
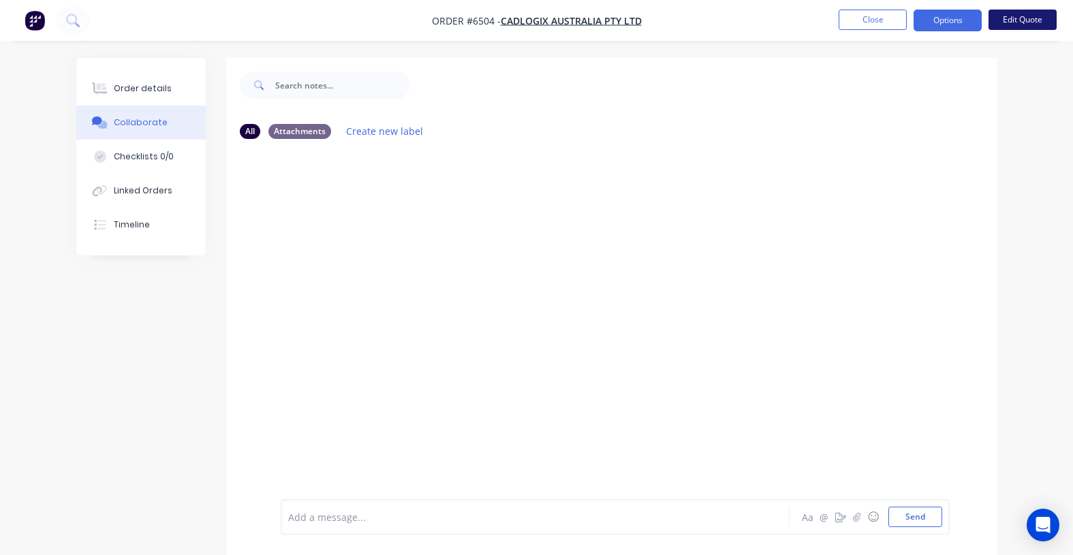
drag, startPoint x: 1015, startPoint y: 21, endPoint x: 1009, endPoint y: 25, distance: 7.0
click at [1009, 25] on button "Edit Quote" at bounding box center [1022, 20] width 68 height 20
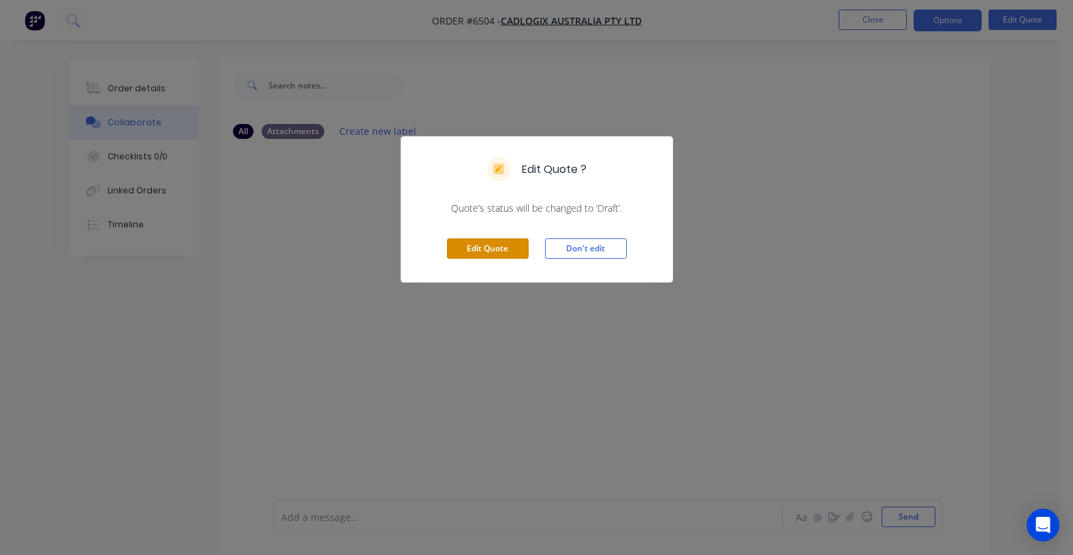
click at [473, 255] on button "Edit Quote" at bounding box center [488, 248] width 82 height 20
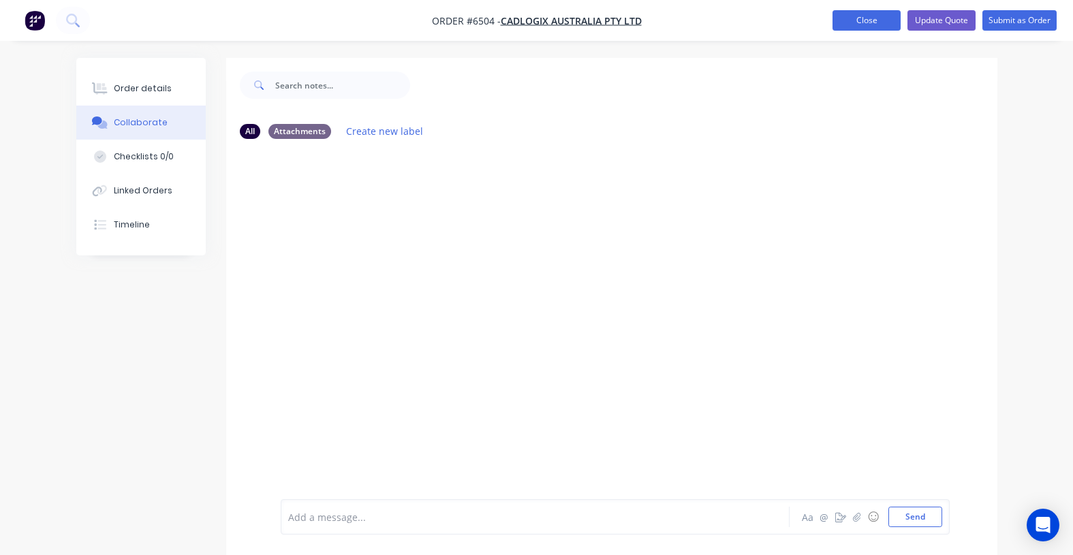
click at [872, 18] on button "Close" at bounding box center [866, 20] width 68 height 20
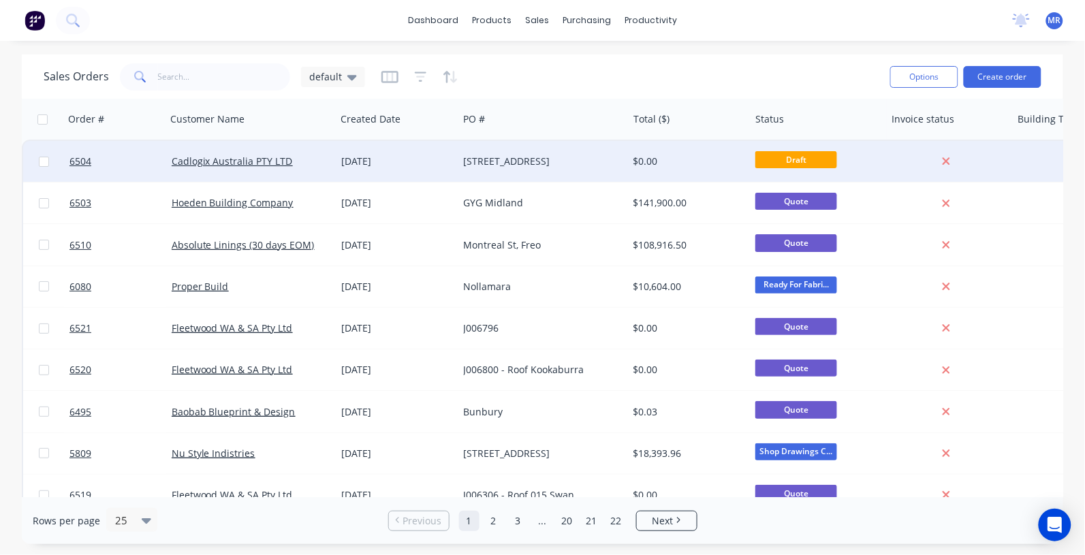
click at [505, 161] on div "[STREET_ADDRESS]" at bounding box center [539, 162] width 151 height 14
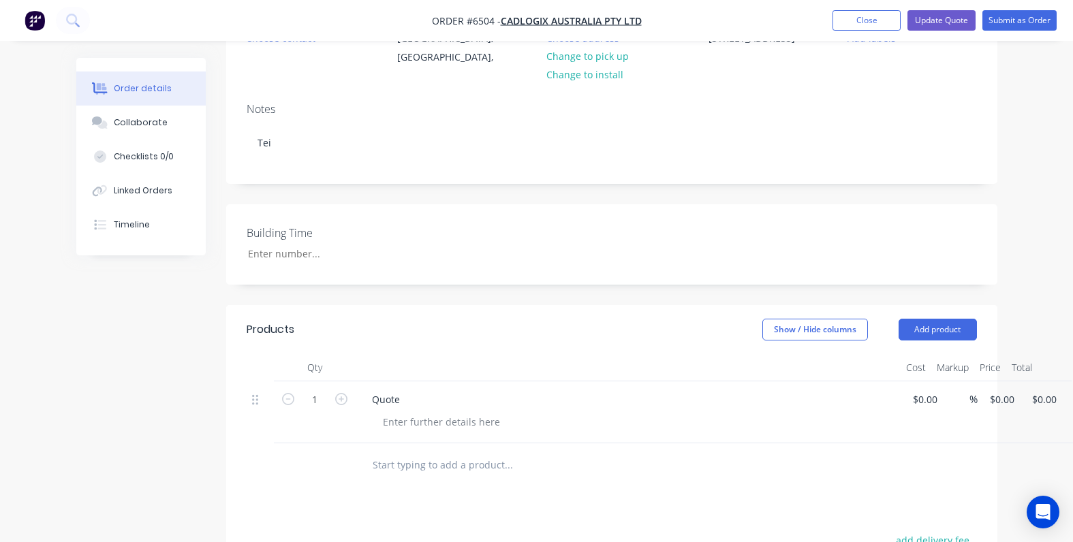
scroll to position [170, 0]
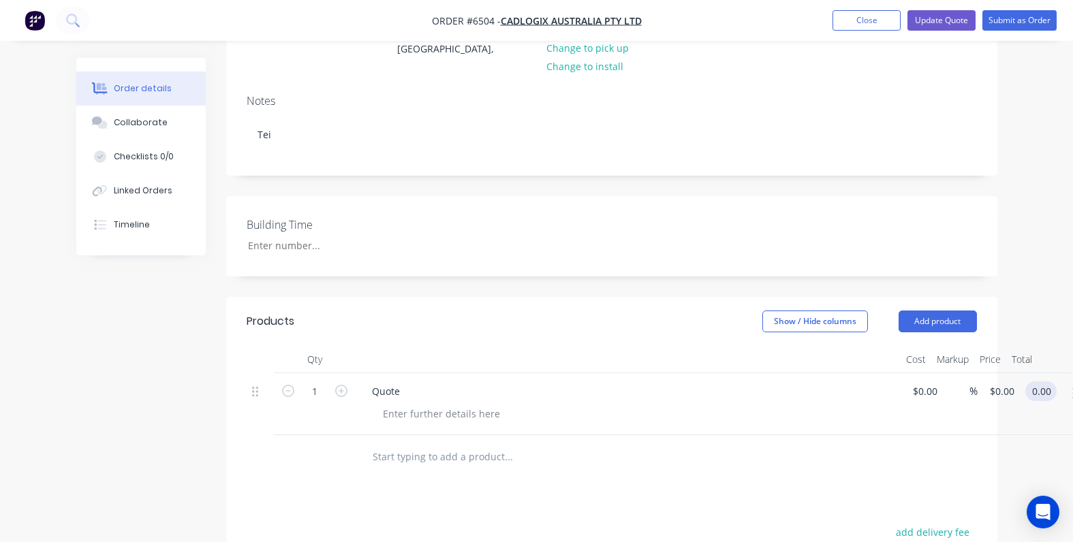
click at [1045, 390] on input "0.00" at bounding box center [1043, 391] width 26 height 20
type input "0.01"
type input "$0.01"
click at [870, 479] on div at bounding box center [612, 457] width 730 height 44
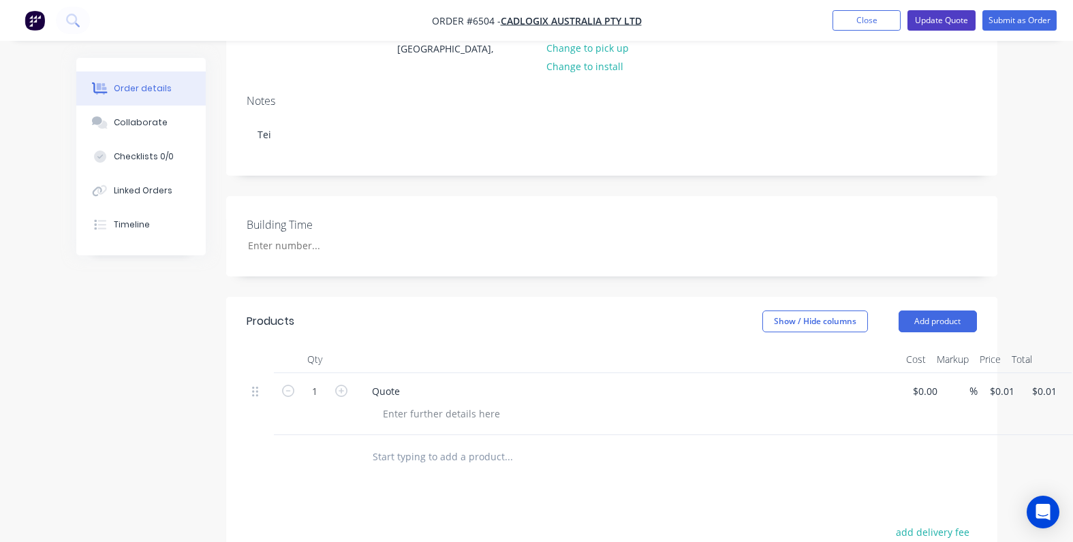
click at [952, 21] on button "Update Quote" at bounding box center [941, 20] width 68 height 20
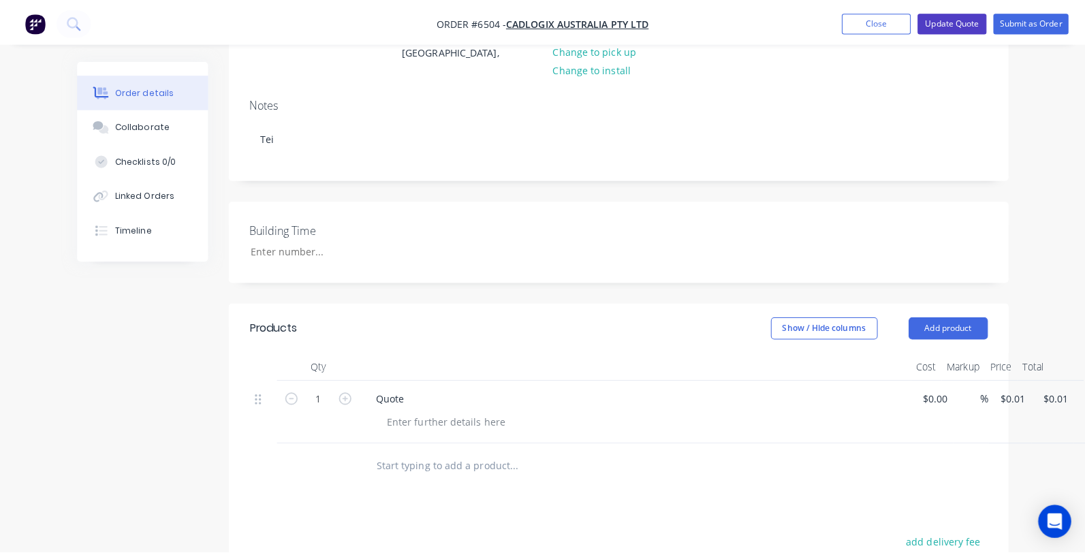
scroll to position [0, 0]
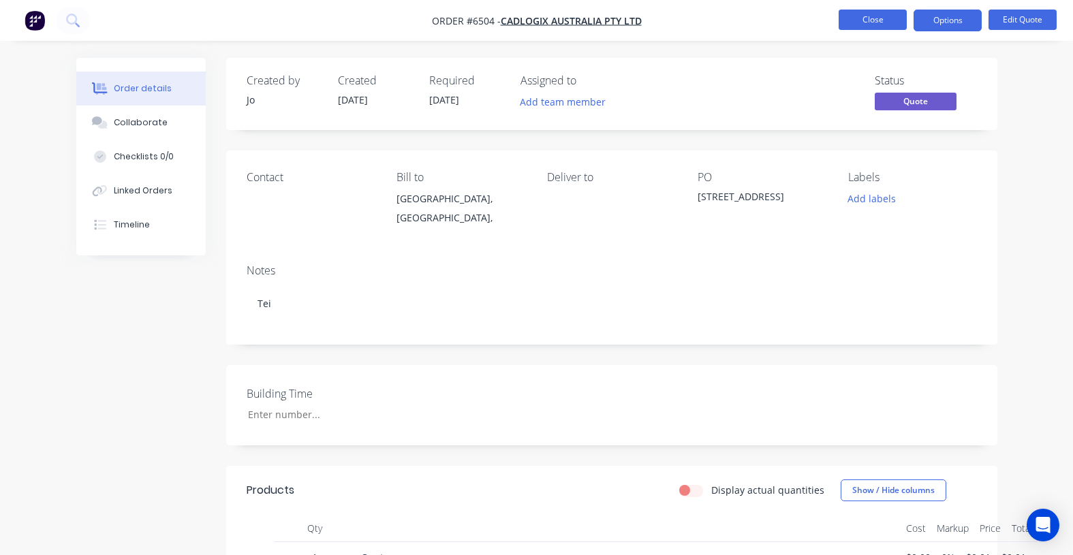
click at [879, 27] on button "Close" at bounding box center [872, 20] width 68 height 20
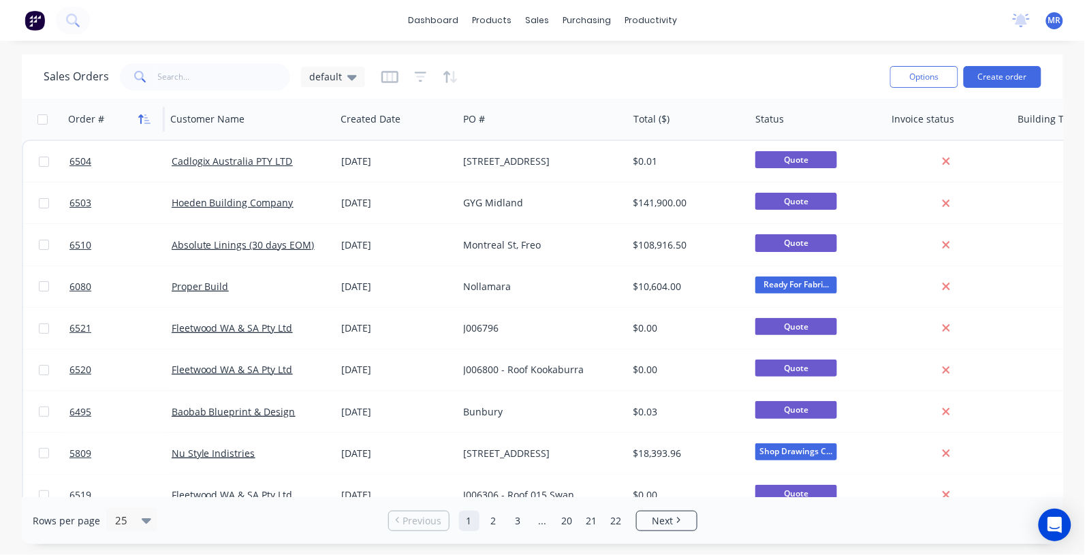
click at [145, 121] on icon "button" at bounding box center [144, 119] width 12 height 11
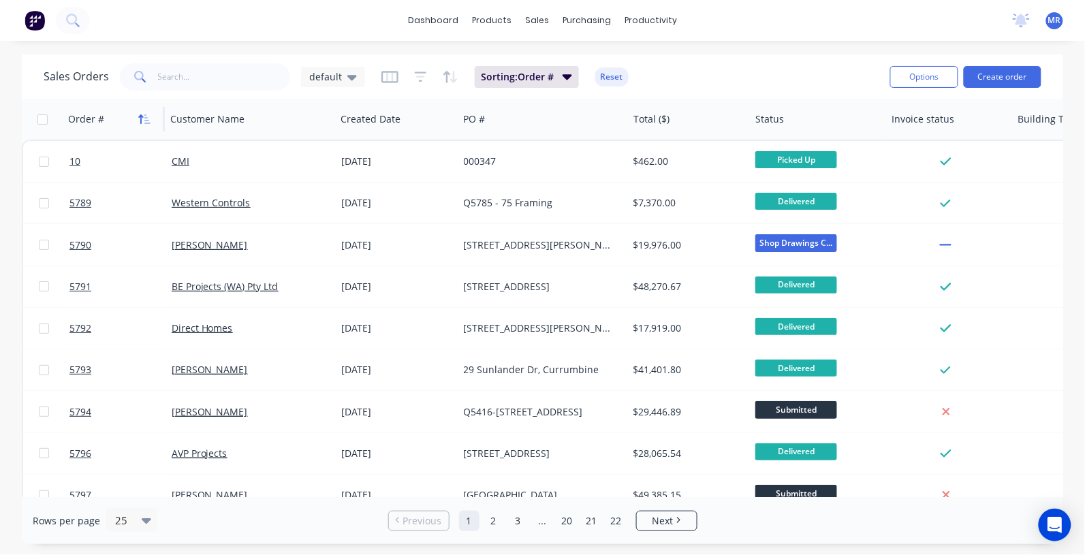
click at [142, 119] on icon "button" at bounding box center [144, 119] width 12 height 11
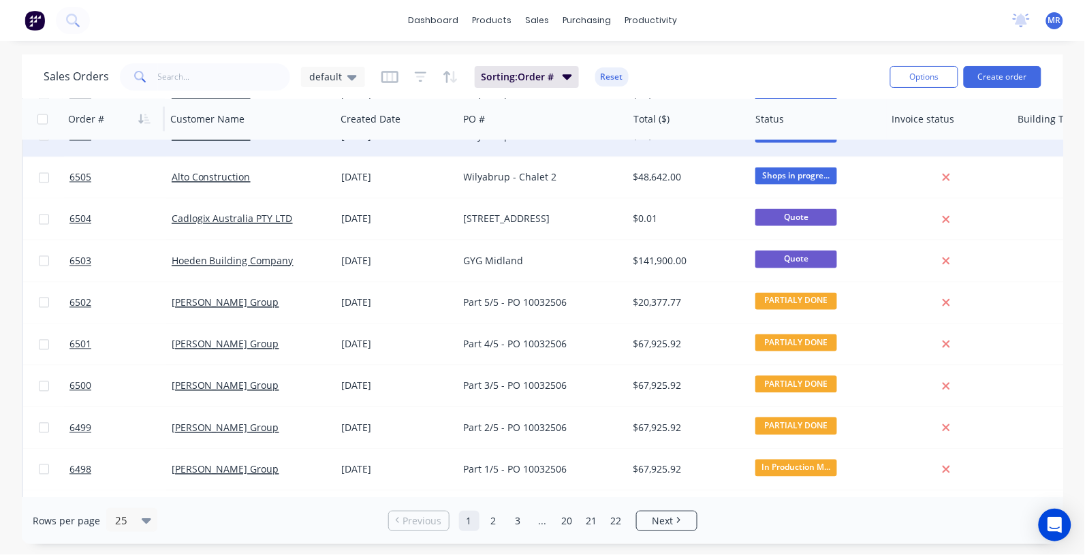
scroll to position [692, 0]
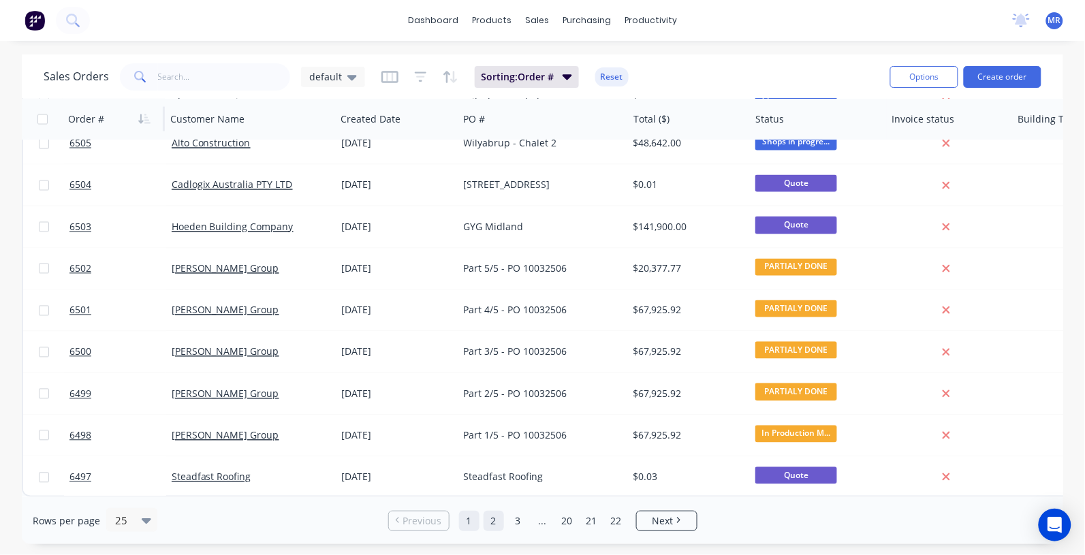
click at [494, 522] on link "2" at bounding box center [494, 521] width 20 height 20
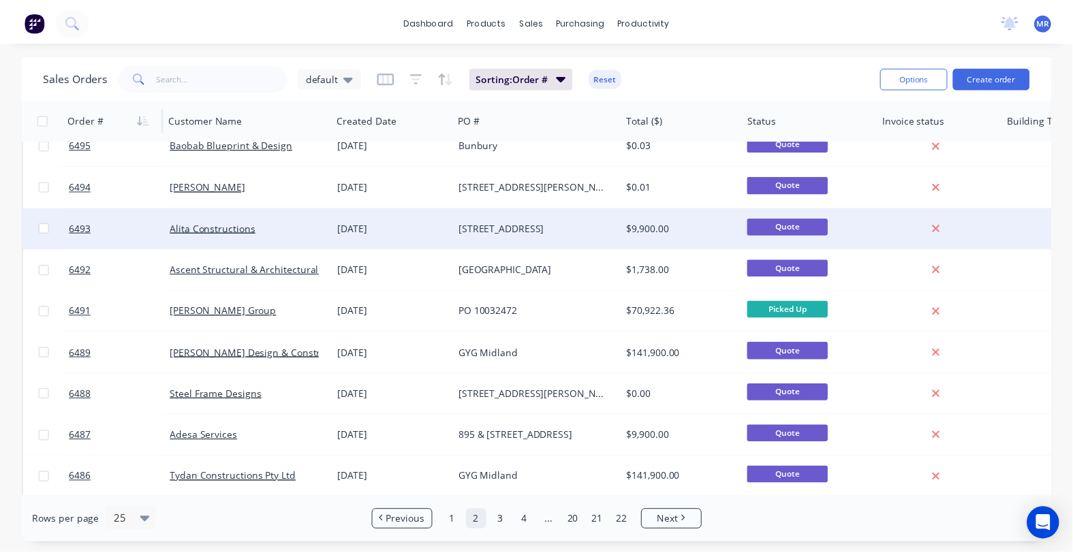
scroll to position [85, 0]
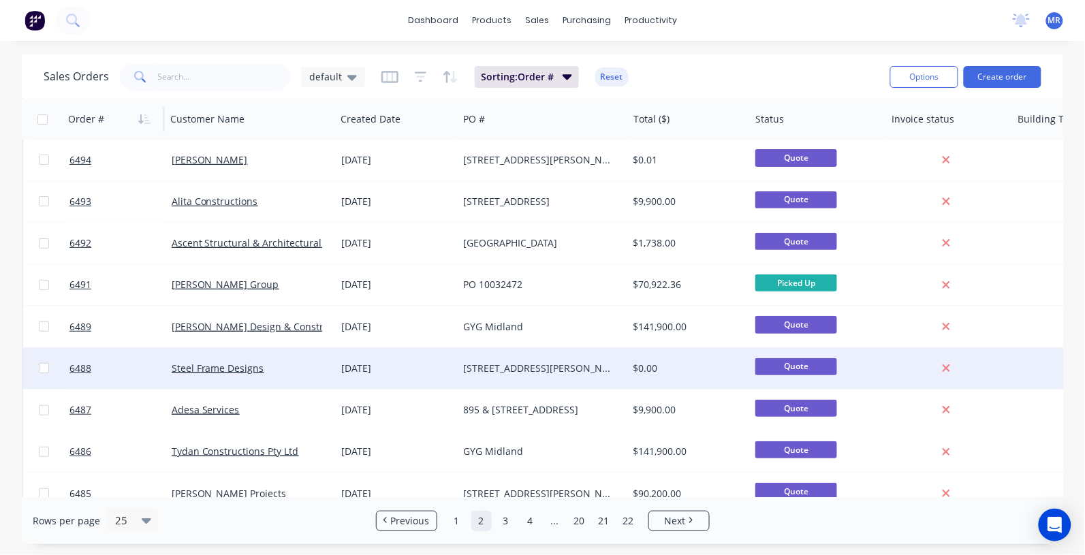
click at [518, 372] on div "[STREET_ADDRESS][PERSON_NAME]" at bounding box center [539, 369] width 151 height 14
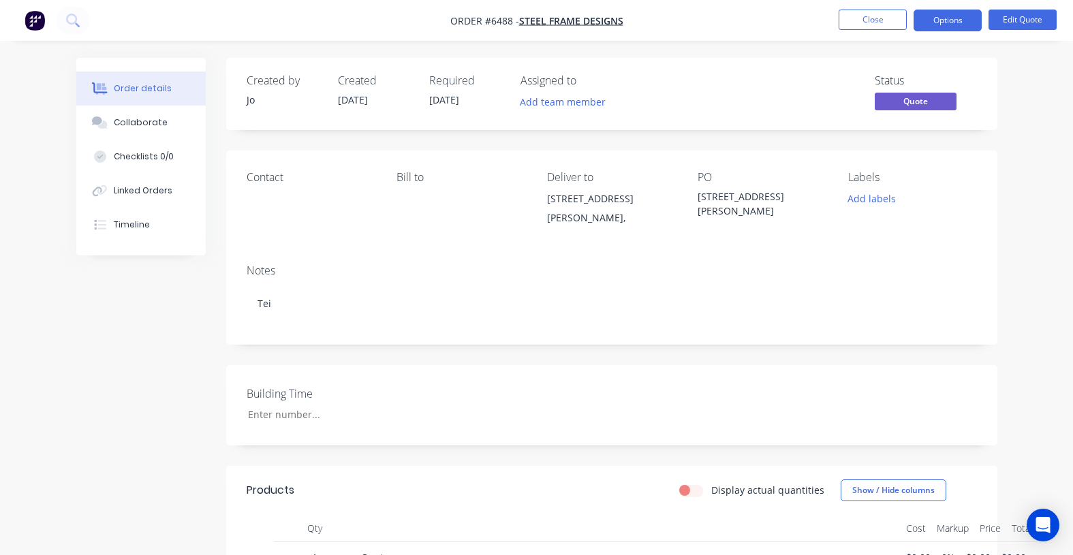
drag, startPoint x: 124, startPoint y: 116, endPoint x: 232, endPoint y: 140, distance: 110.2
click at [125, 116] on div "Collaborate" at bounding box center [141, 122] width 54 height 12
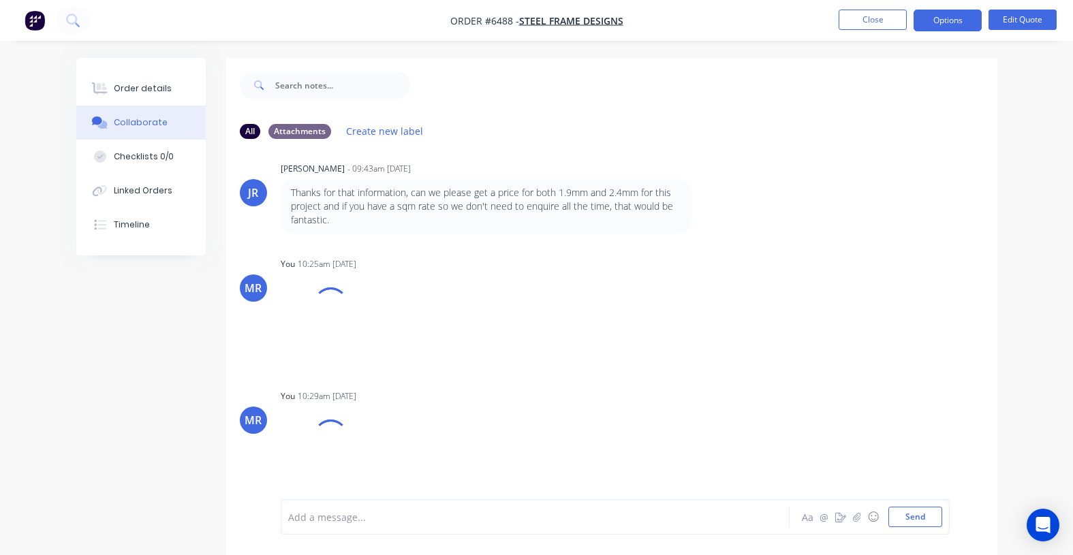
scroll to position [289, 0]
click at [342, 514] on div at bounding box center [534, 517] width 490 height 14
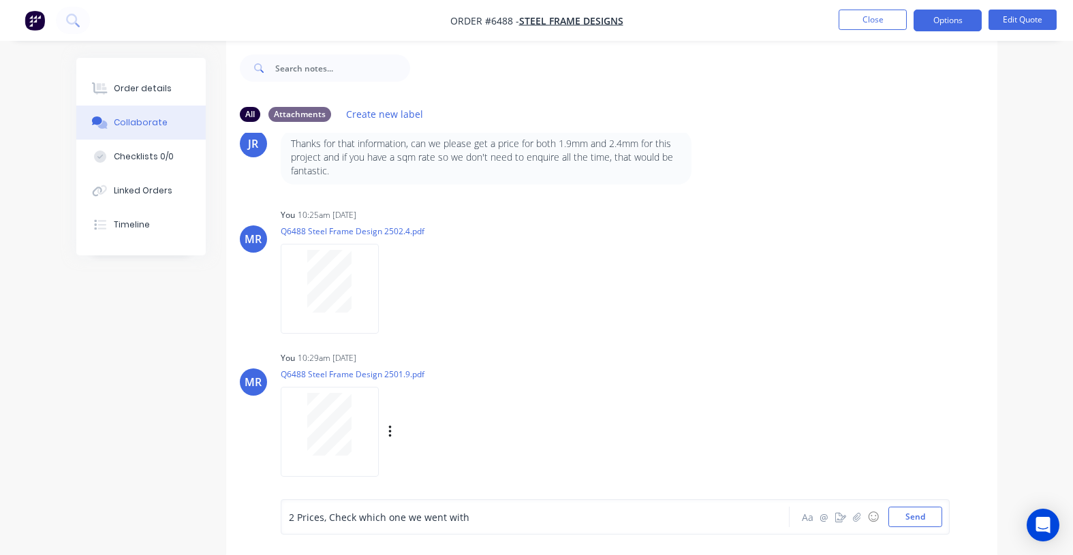
scroll to position [21, 0]
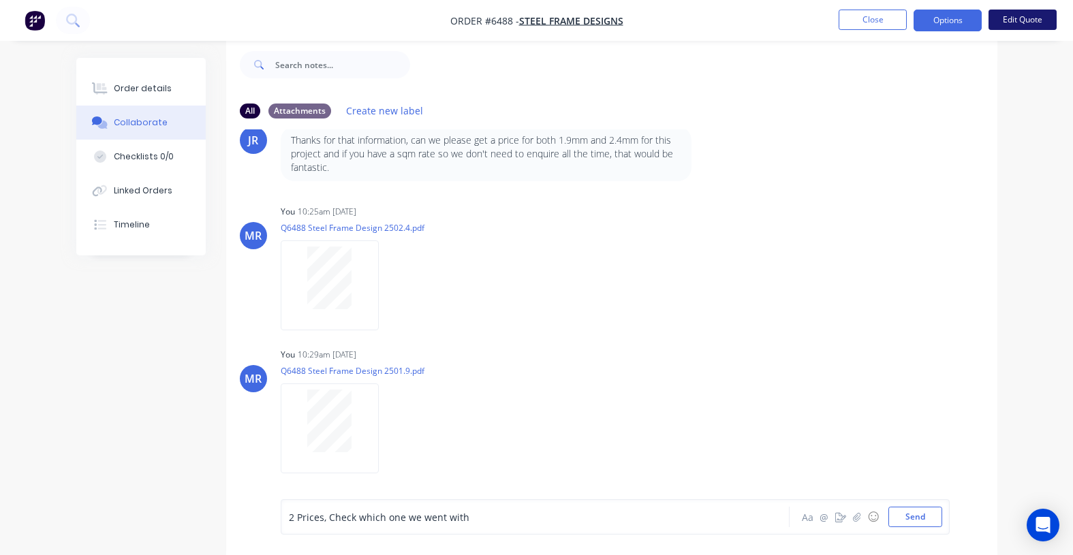
click at [1027, 20] on button "Edit Quote" at bounding box center [1022, 20] width 68 height 20
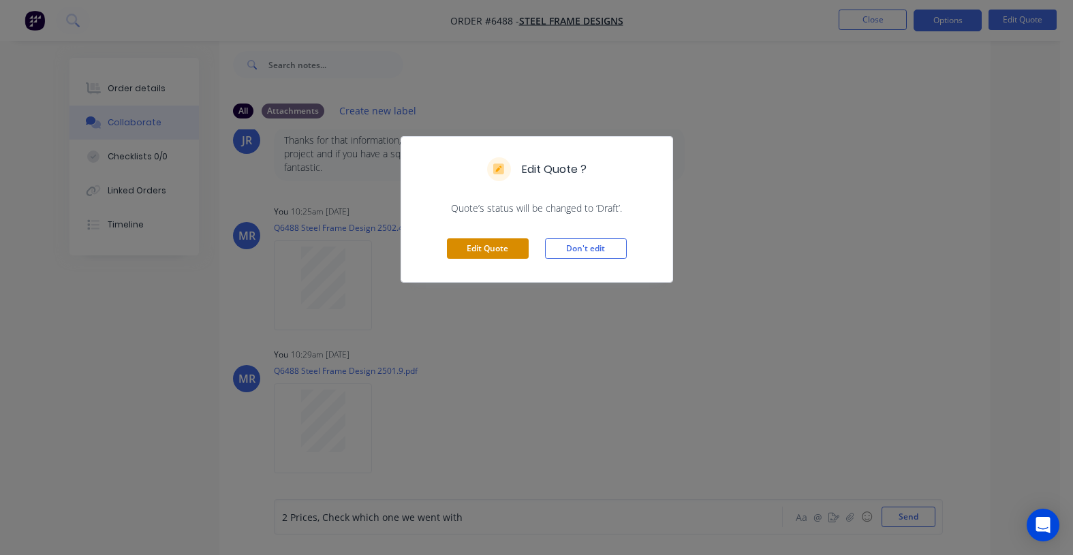
click at [490, 249] on button "Edit Quote" at bounding box center [488, 248] width 82 height 20
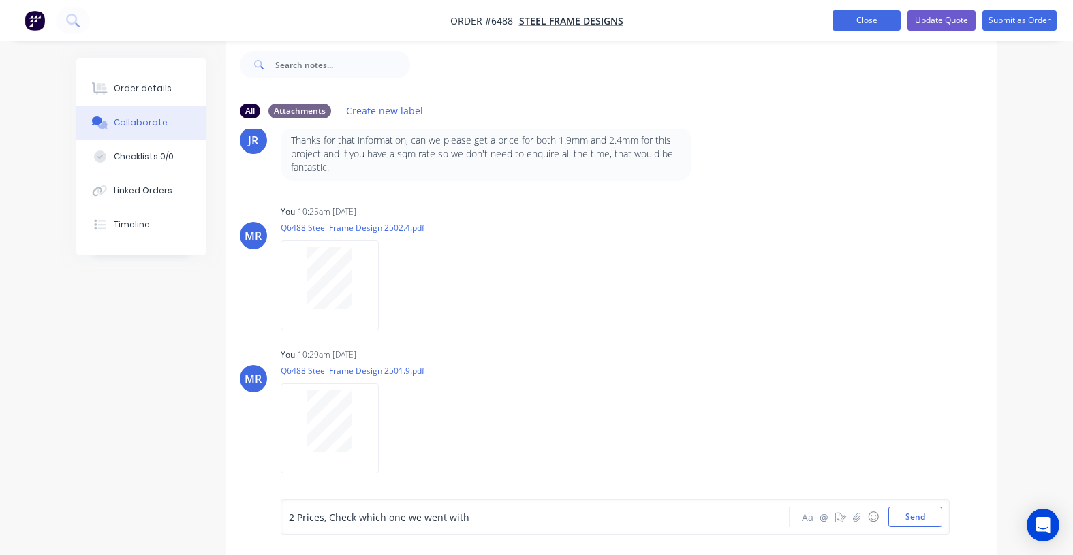
click at [863, 24] on button "Close" at bounding box center [866, 20] width 68 height 20
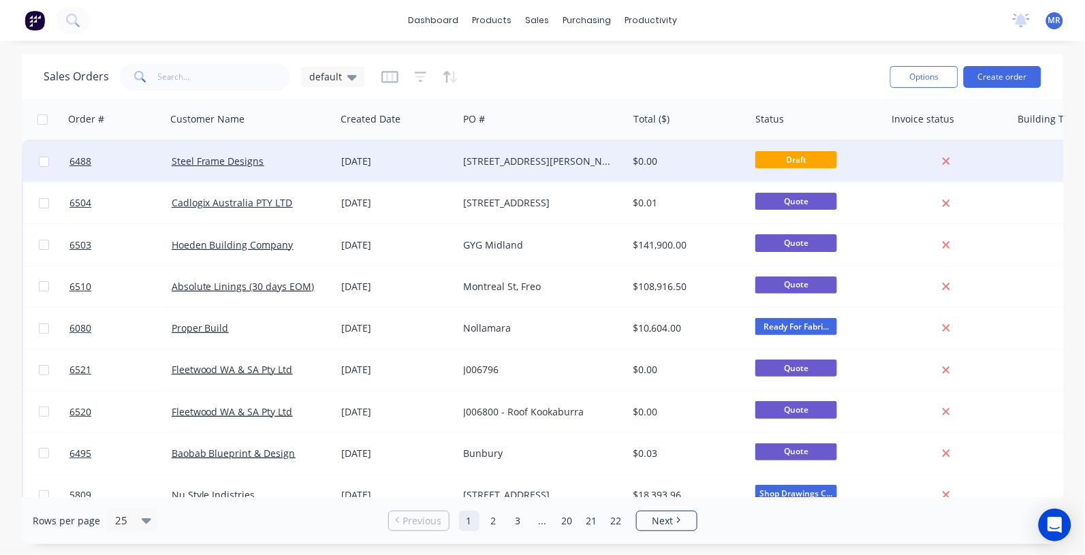
click at [503, 157] on div "[STREET_ADDRESS][PERSON_NAME]" at bounding box center [539, 162] width 151 height 14
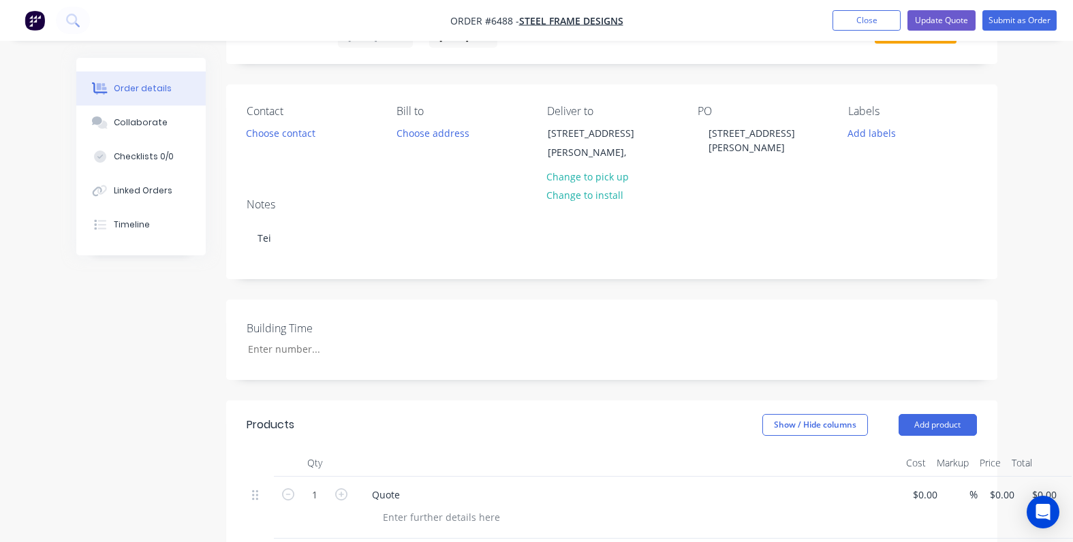
scroll to position [255, 0]
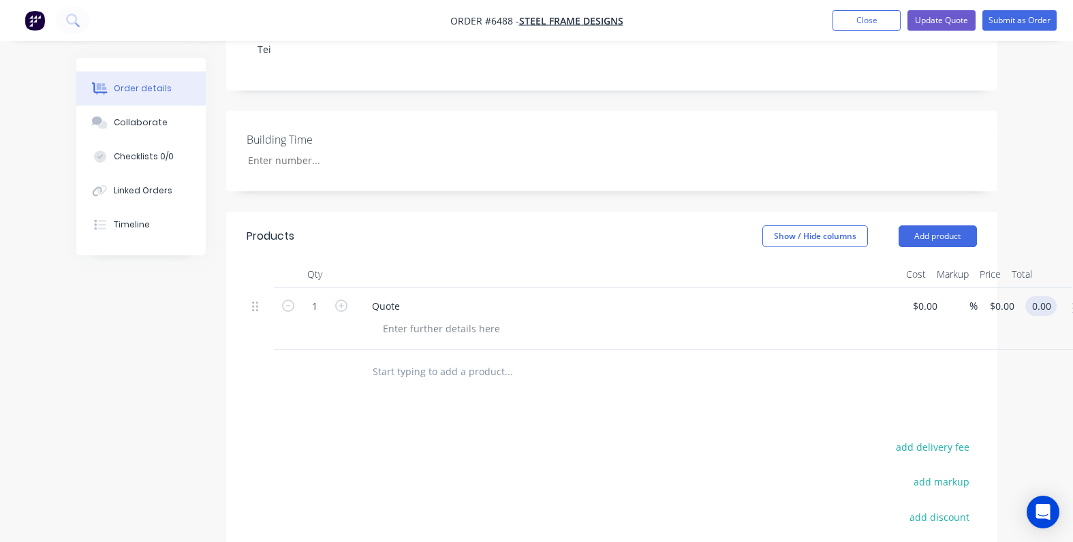
click at [977, 303] on div "1 Quote $0.00 $0.00 % $0.00 $0.00 0.00 0.00" at bounding box center [612, 319] width 730 height 62
type input "95000"
click at [1047, 307] on input "95000" at bounding box center [1047, 306] width 34 height 20
click at [1054, 309] on input "95000" at bounding box center [1047, 306] width 34 height 20
type input "9500"
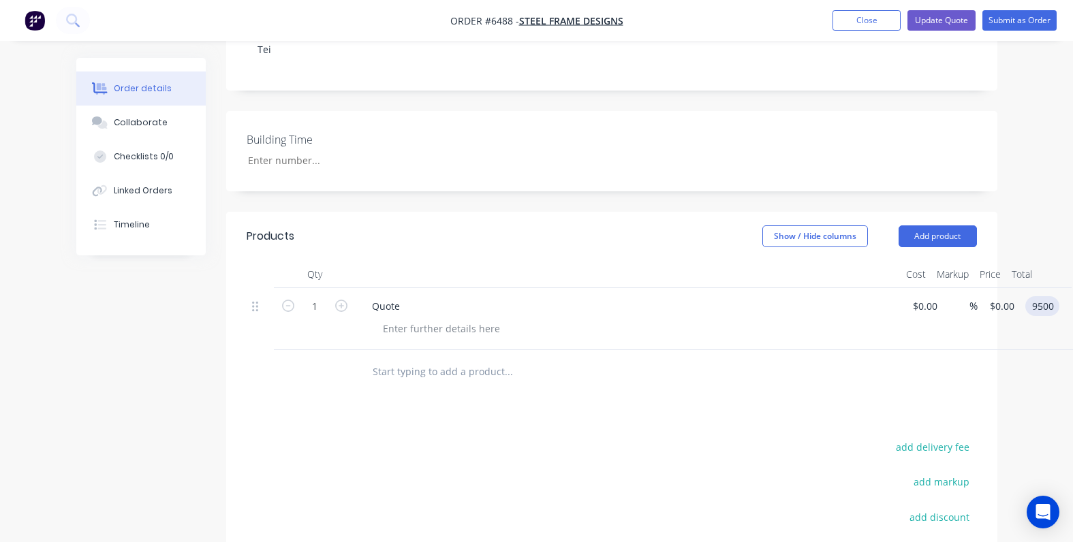
type input "$9,500.00"
click at [792, 393] on div at bounding box center [600, 372] width 490 height 44
click at [948, 20] on button "Update Quote" at bounding box center [941, 20] width 68 height 20
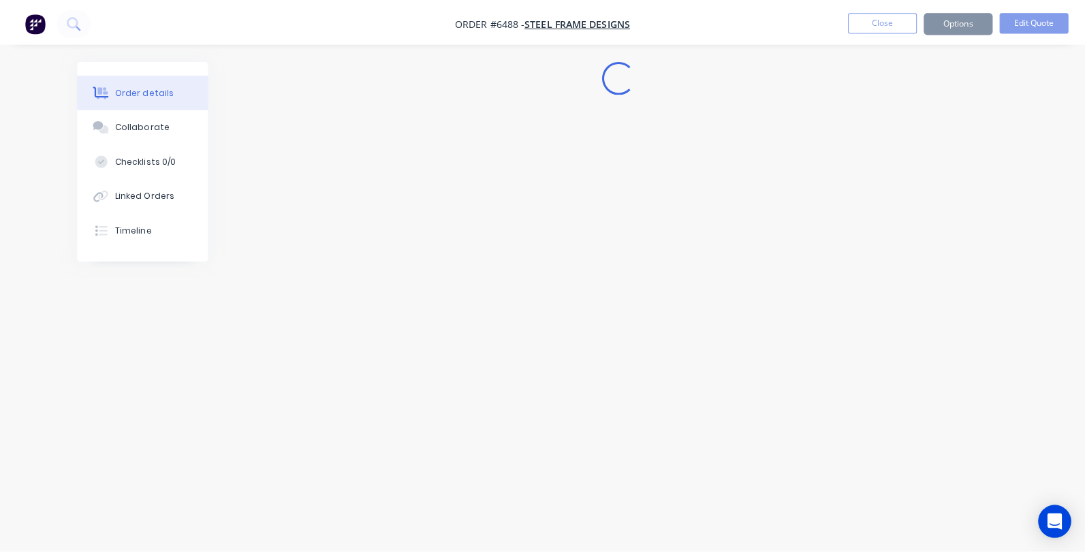
scroll to position [0, 0]
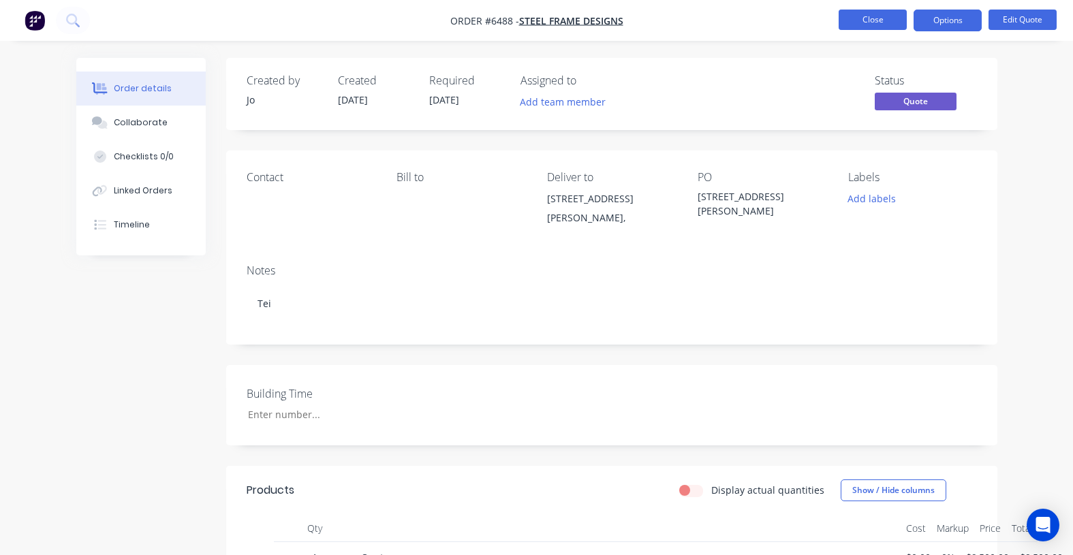
click at [876, 20] on button "Close" at bounding box center [872, 20] width 68 height 20
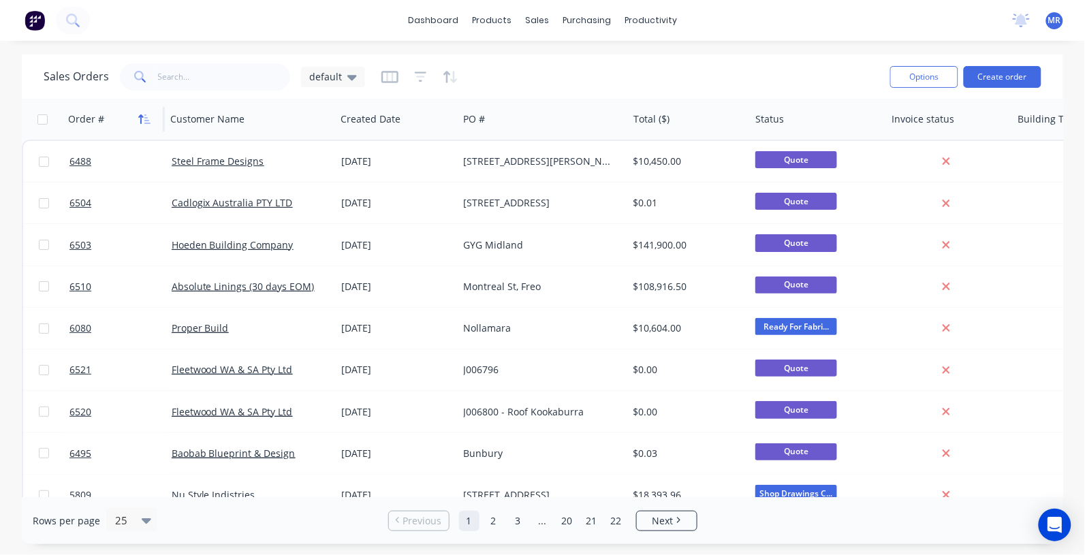
click at [141, 116] on icon "button" at bounding box center [141, 119] width 5 height 10
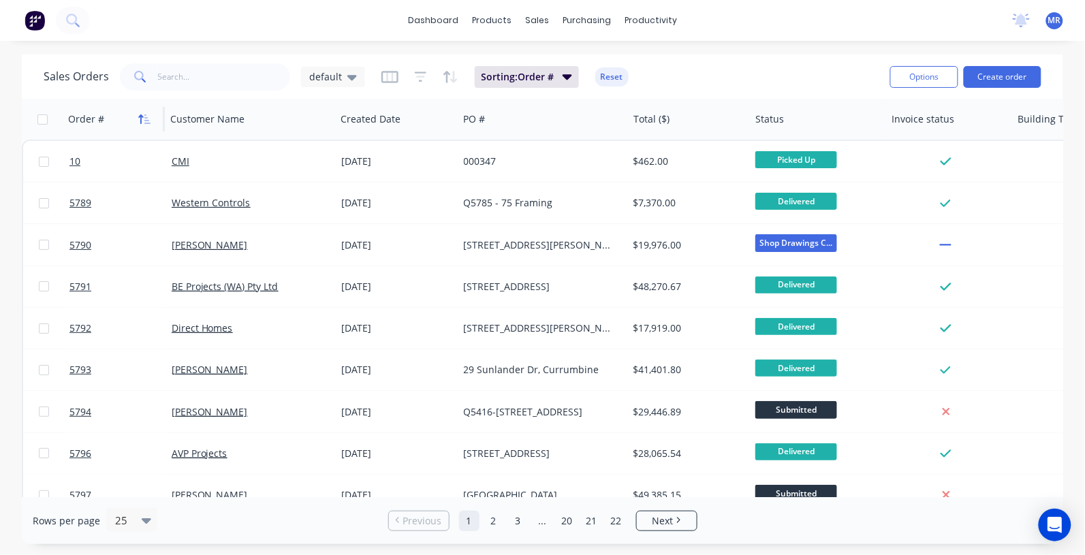
click at [144, 120] on icon "button" at bounding box center [144, 119] width 12 height 11
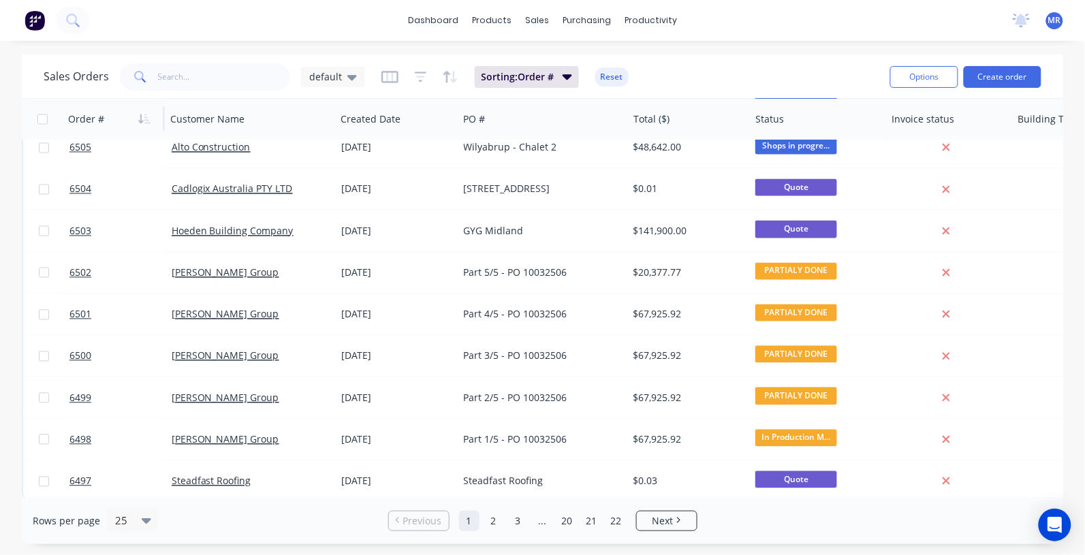
scroll to position [692, 0]
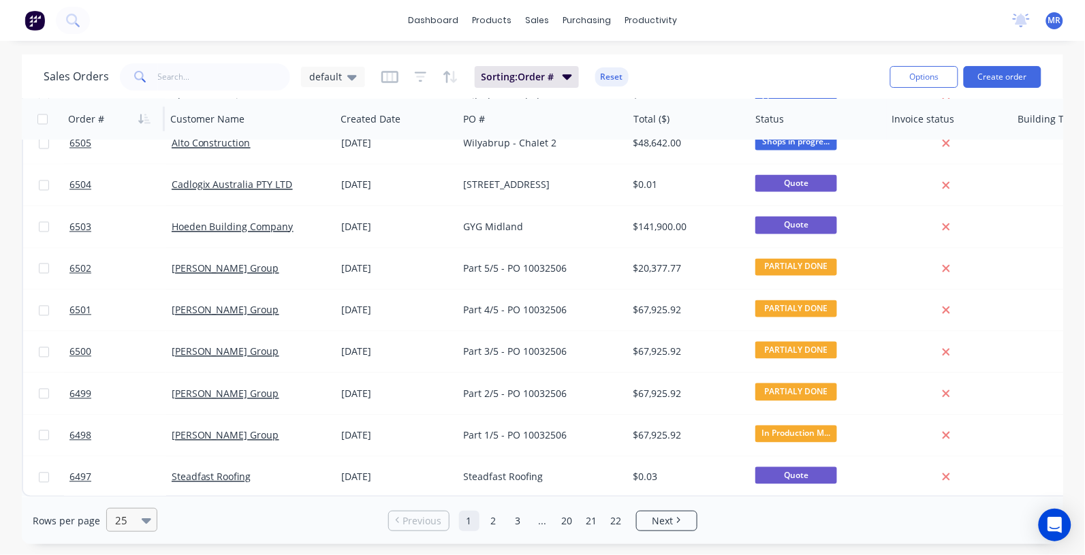
click at [144, 524] on icon at bounding box center [147, 520] width 10 height 15
click at [128, 441] on div "50" at bounding box center [129, 436] width 51 height 25
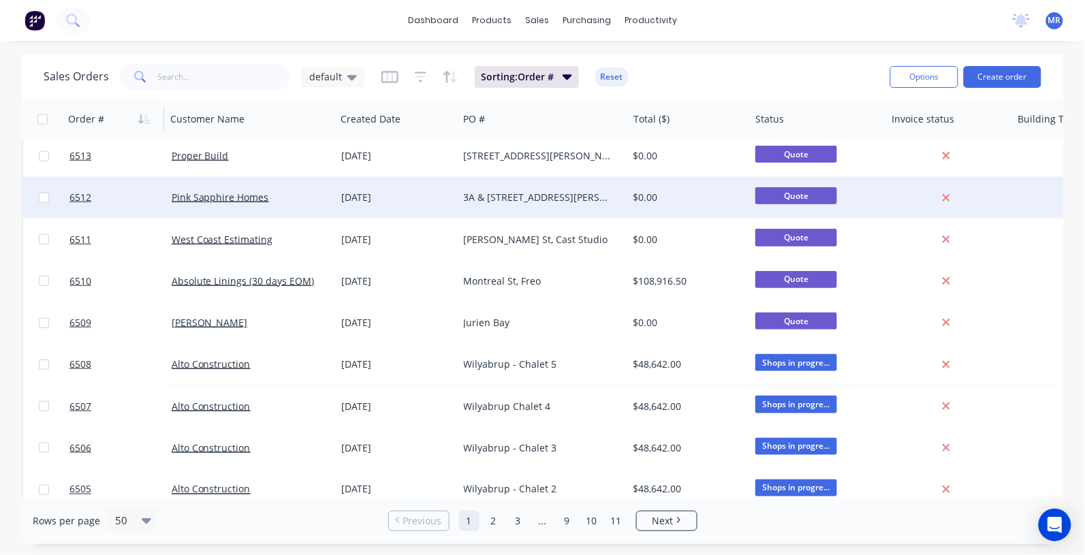
scroll to position [341, 0]
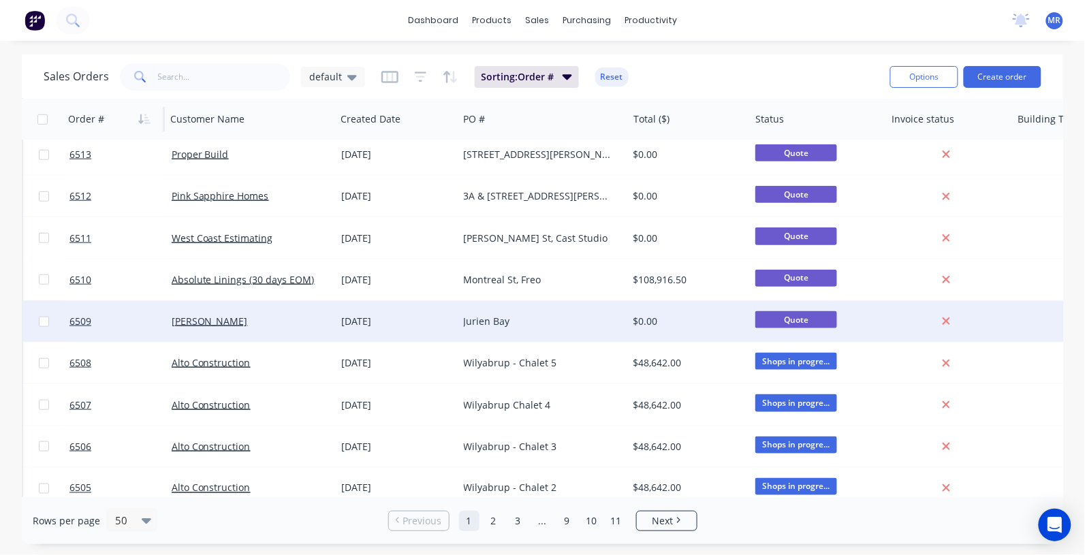
click at [473, 318] on div "Jurien Bay" at bounding box center [539, 322] width 151 height 14
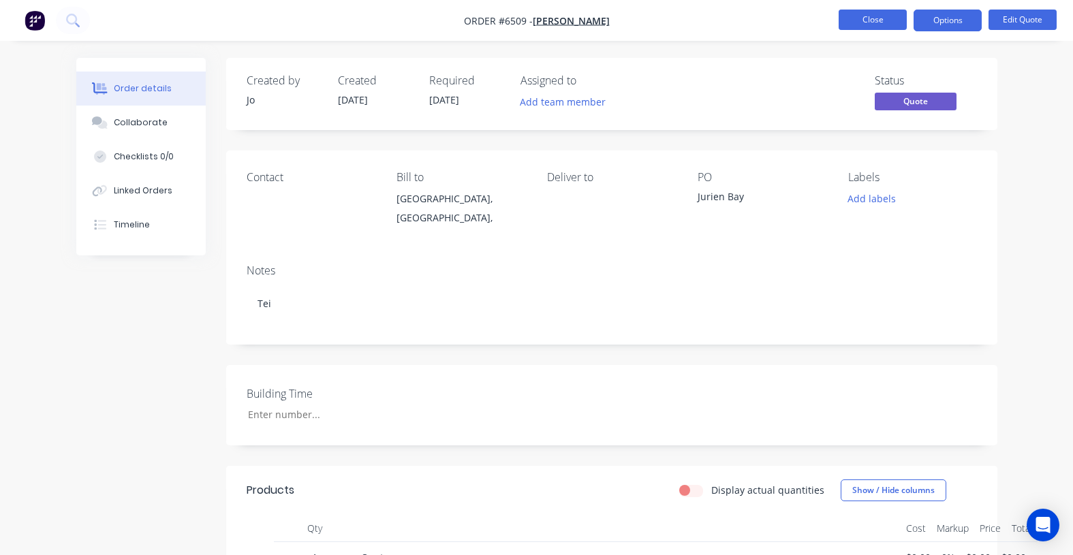
click at [868, 21] on button "Close" at bounding box center [872, 20] width 68 height 20
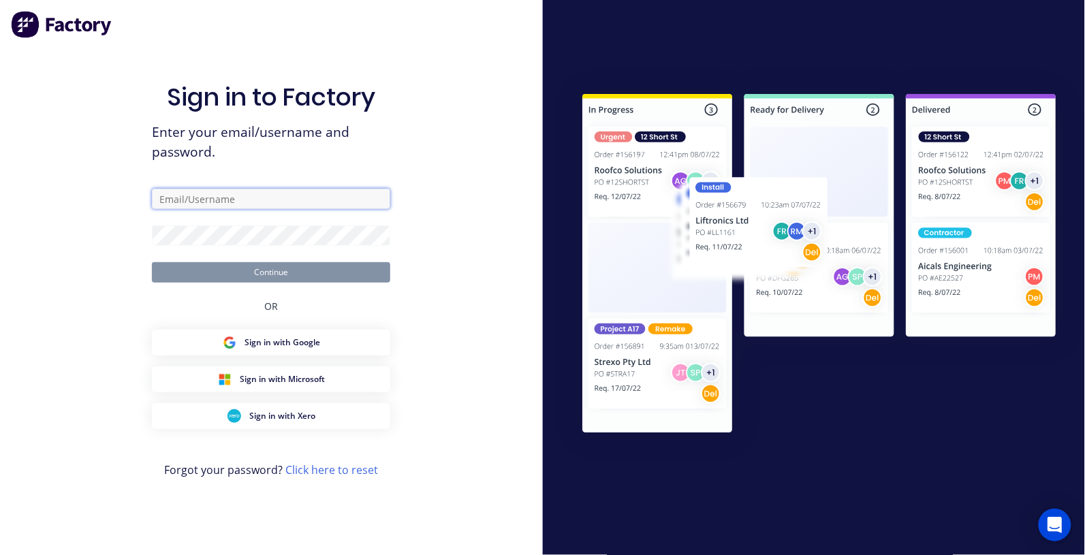
type input "Redpath@steelscene.com.au"
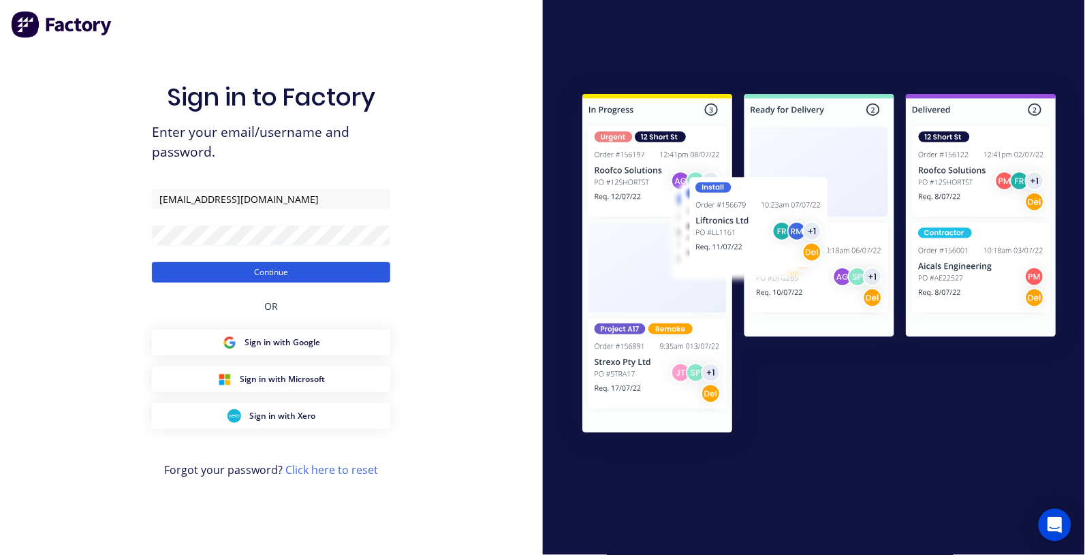
click at [274, 270] on button "Continue" at bounding box center [271, 272] width 238 height 20
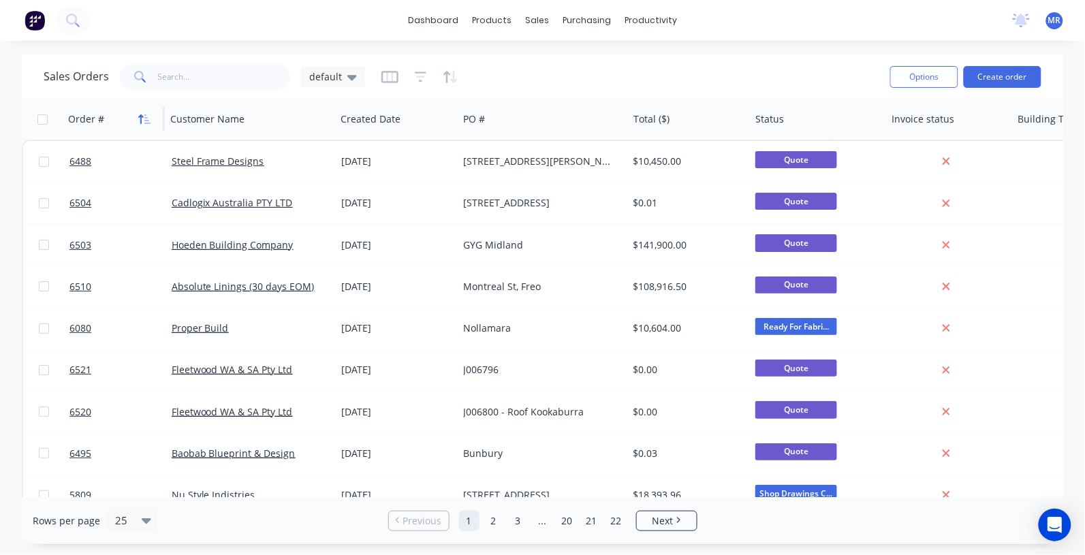
click at [147, 123] on icon "button" at bounding box center [147, 119] width 6 height 10
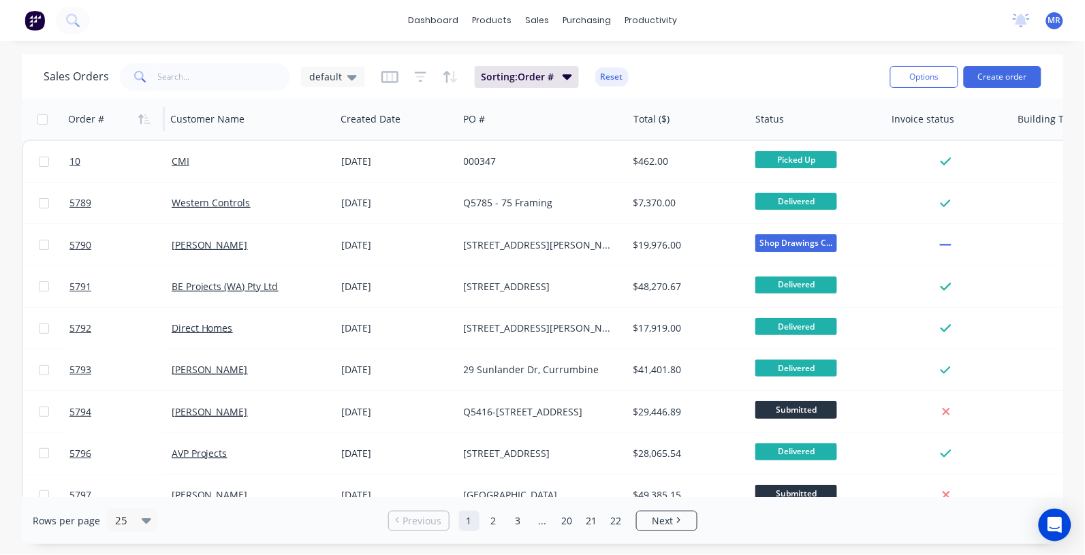
click at [148, 121] on icon "button" at bounding box center [144, 119] width 12 height 11
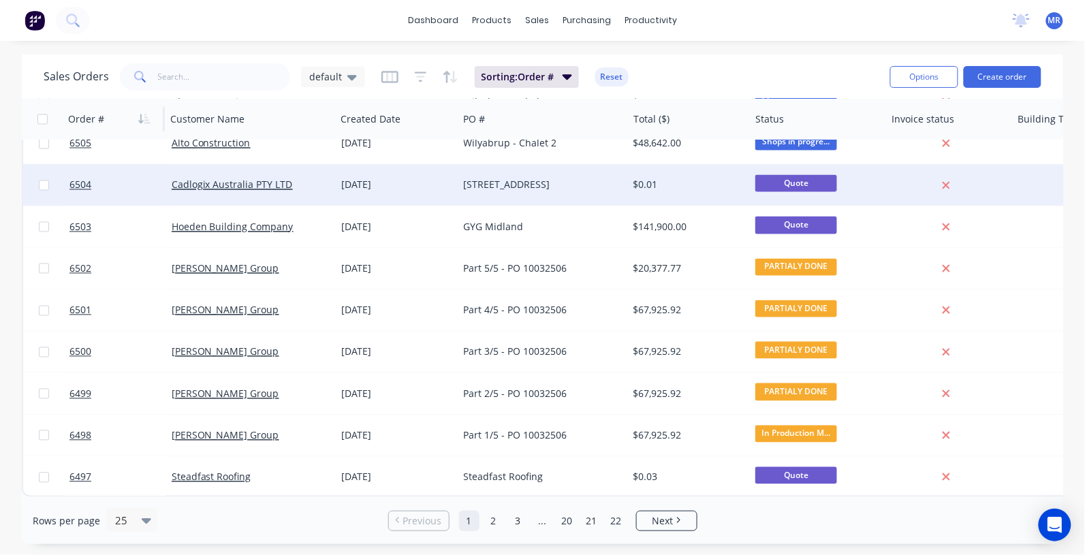
scroll to position [692, 0]
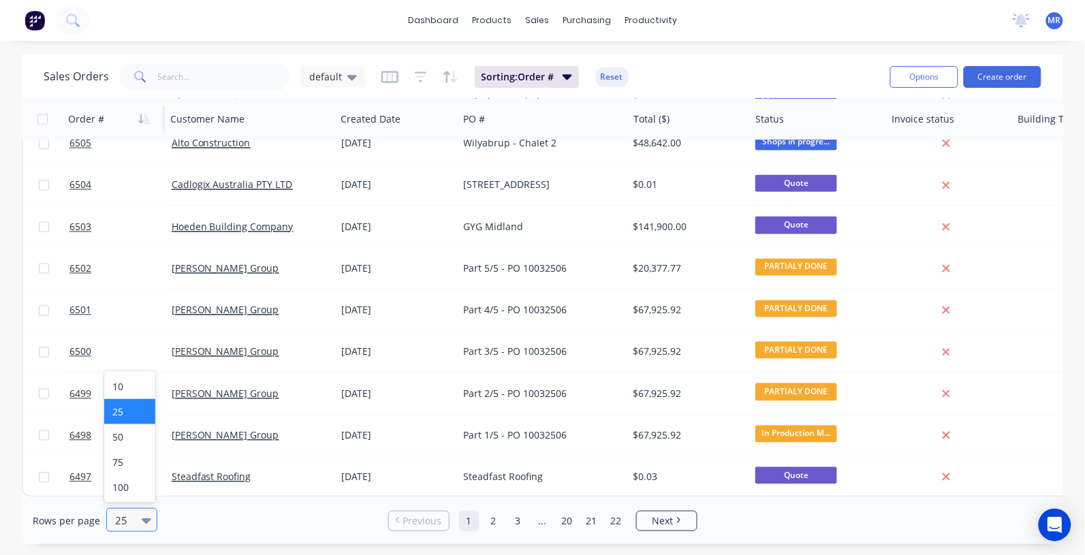
click at [144, 522] on icon at bounding box center [147, 520] width 10 height 5
click at [124, 481] on div "100" at bounding box center [129, 487] width 51 height 25
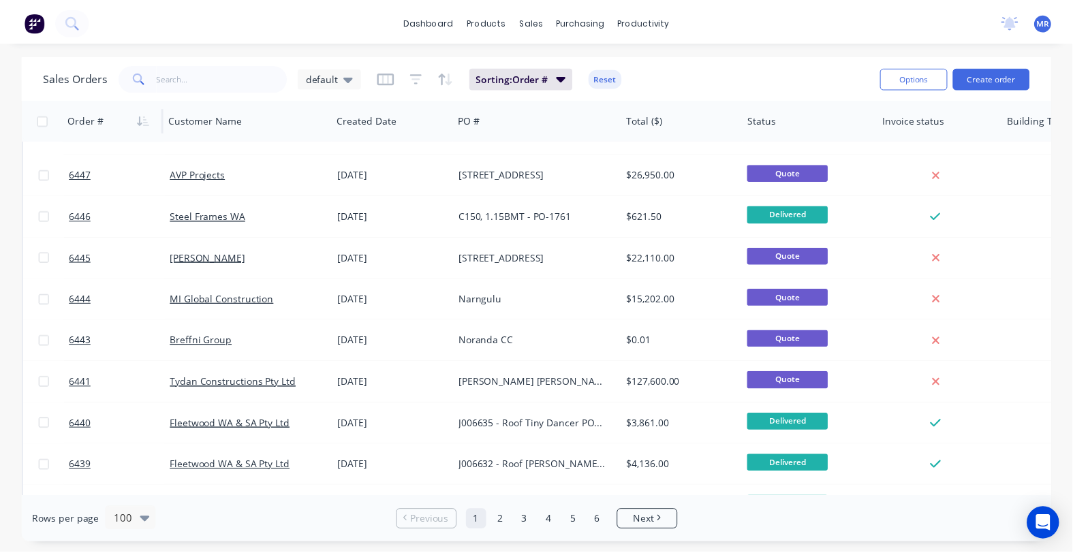
scroll to position [2724, 0]
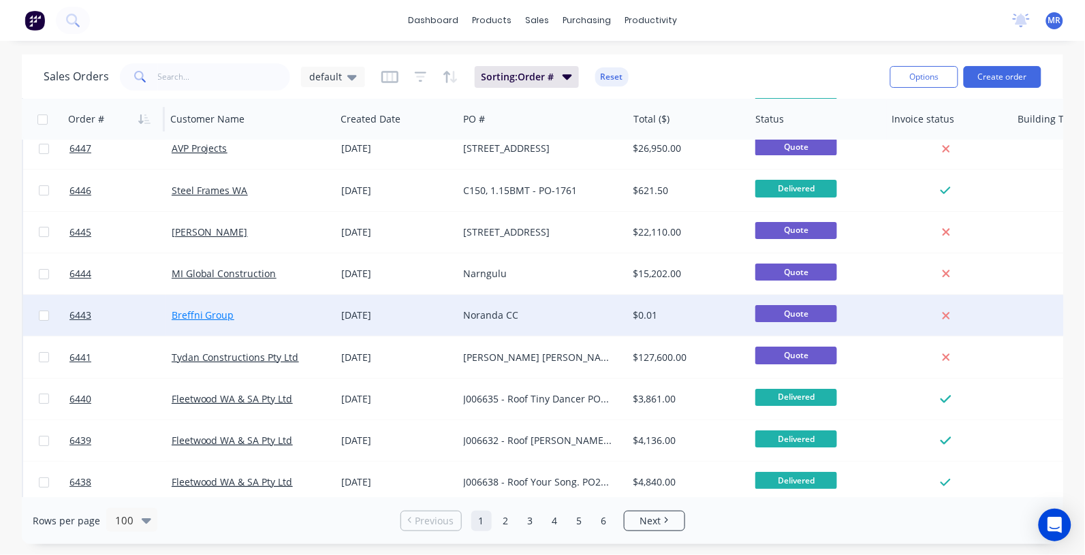
click at [196, 318] on link "Breffni Group" at bounding box center [203, 315] width 63 height 13
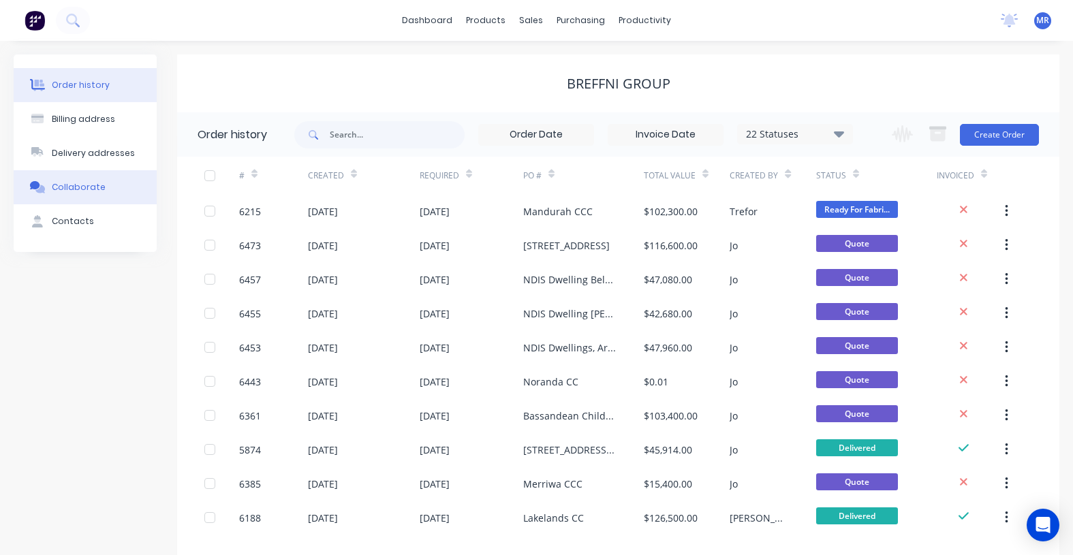
click at [83, 183] on div "Collaborate" at bounding box center [79, 187] width 54 height 12
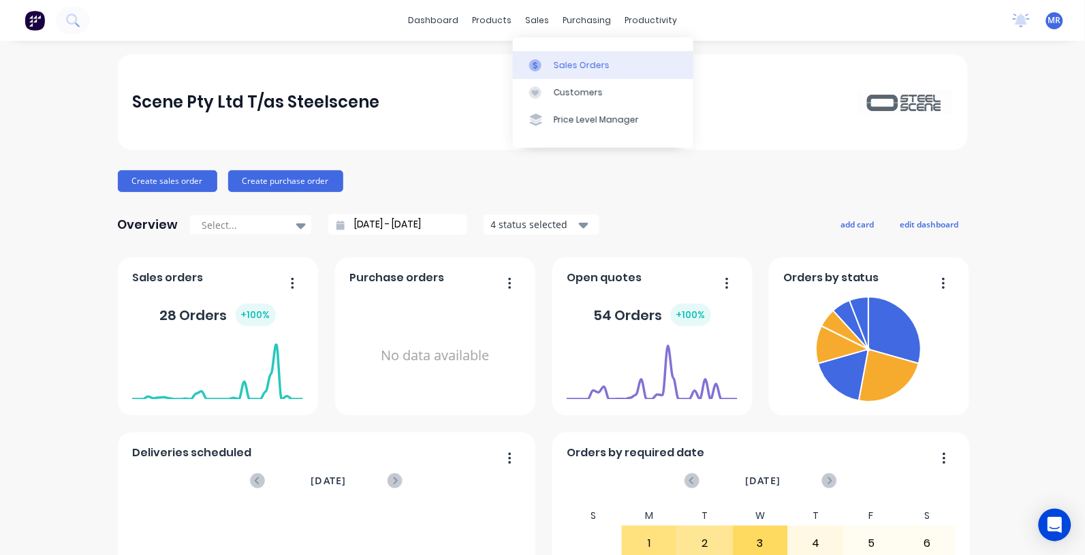
click at [562, 61] on div "Sales Orders" at bounding box center [582, 65] width 56 height 12
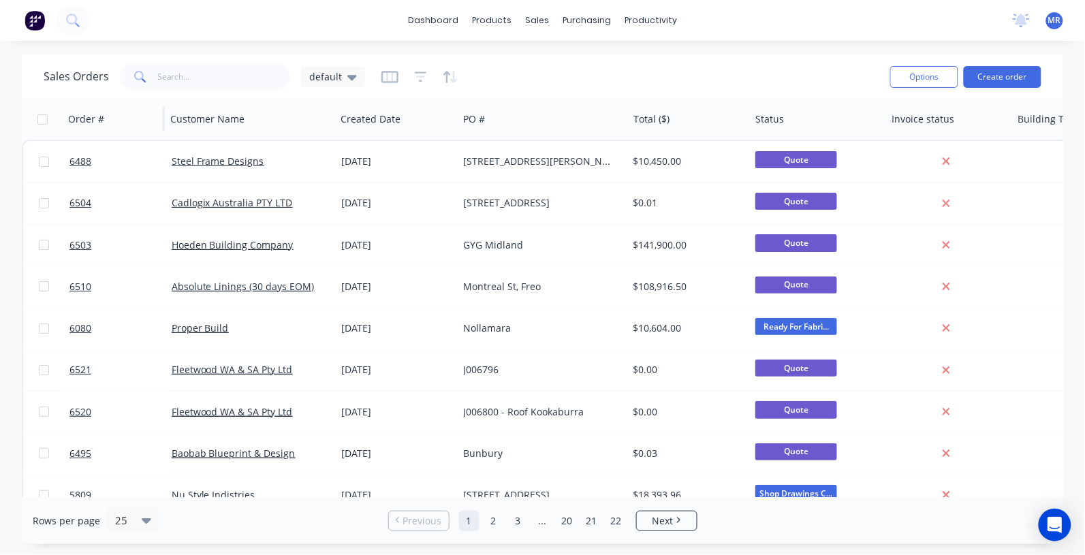
click at [155, 124] on div "Order #" at bounding box center [114, 119] width 102 height 41
click at [145, 121] on icon "button" at bounding box center [144, 119] width 12 height 11
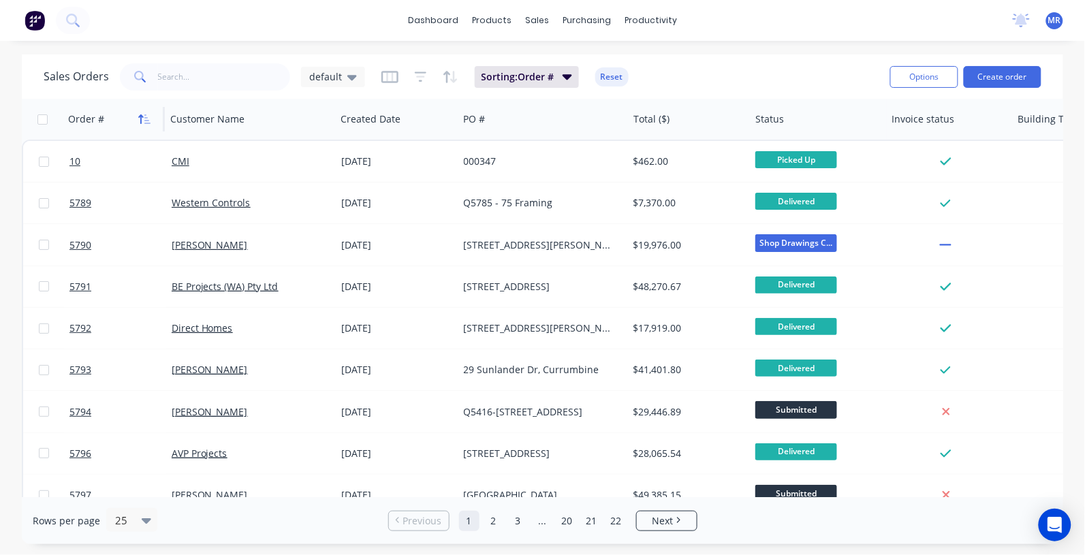
click at [145, 121] on icon "button" at bounding box center [147, 119] width 6 height 10
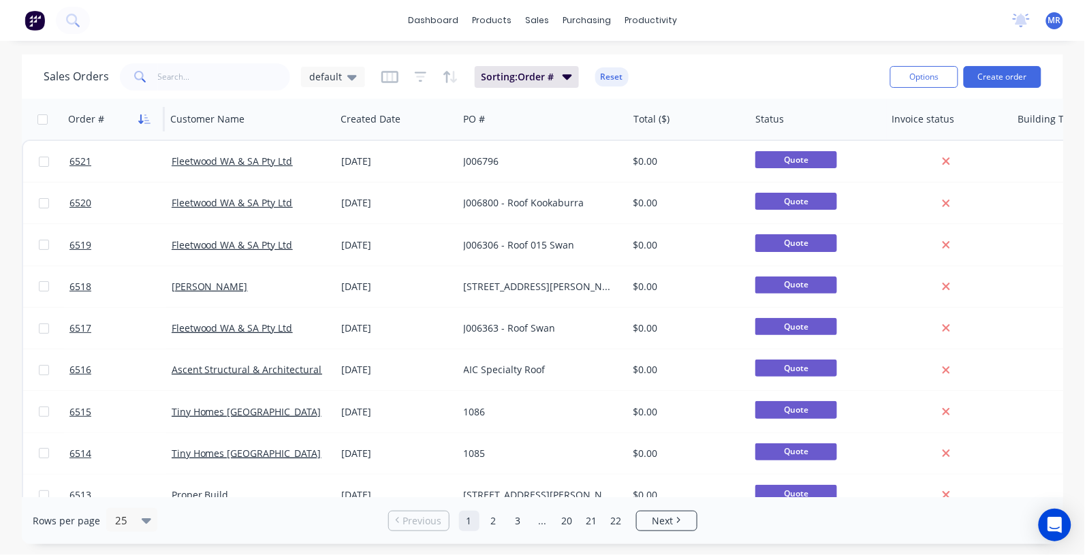
click at [146, 121] on icon "button" at bounding box center [147, 119] width 6 height 10
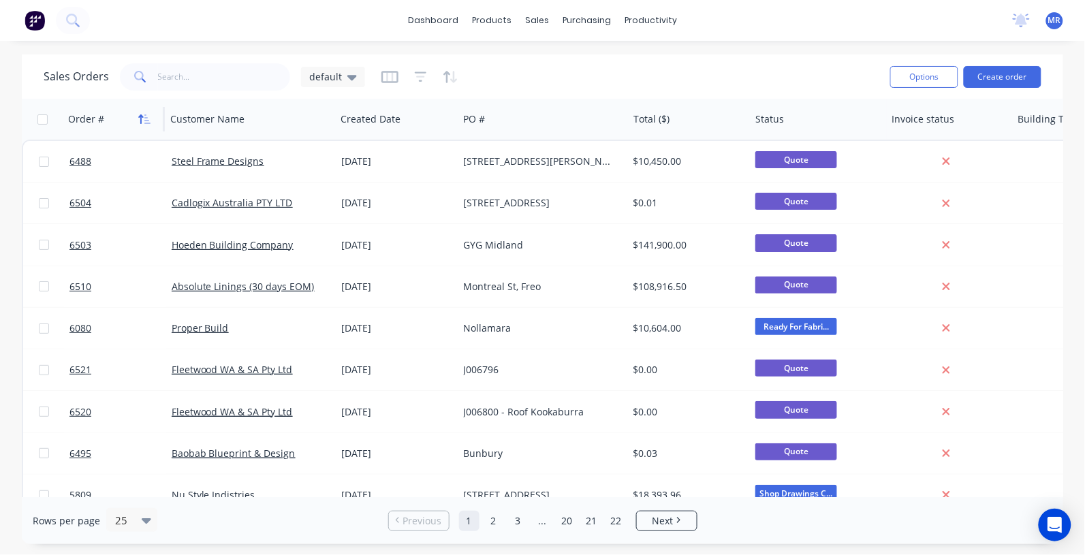
click at [147, 120] on icon "button" at bounding box center [147, 119] width 6 height 10
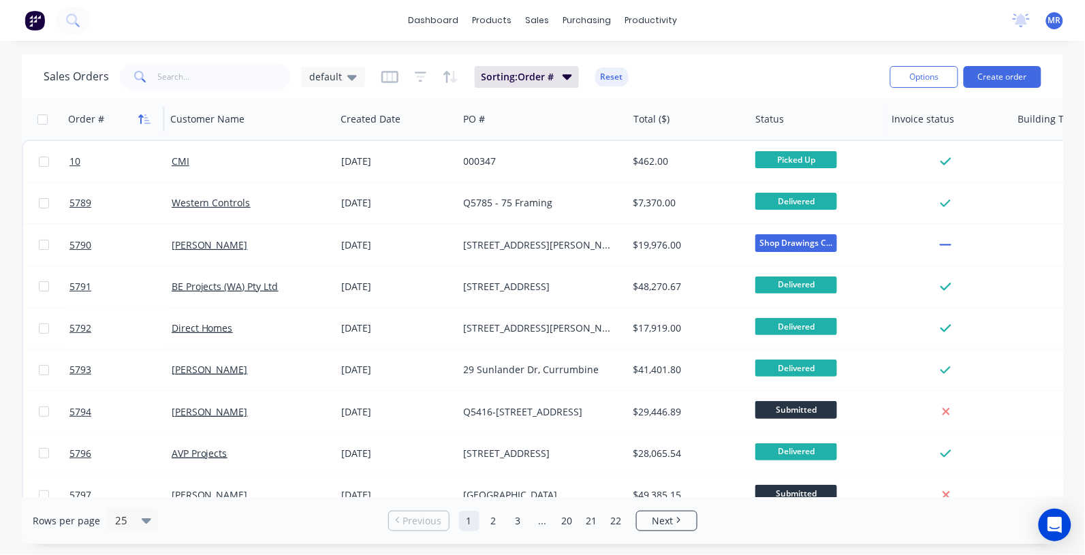
click at [138, 123] on icon "button" at bounding box center [144, 119] width 12 height 11
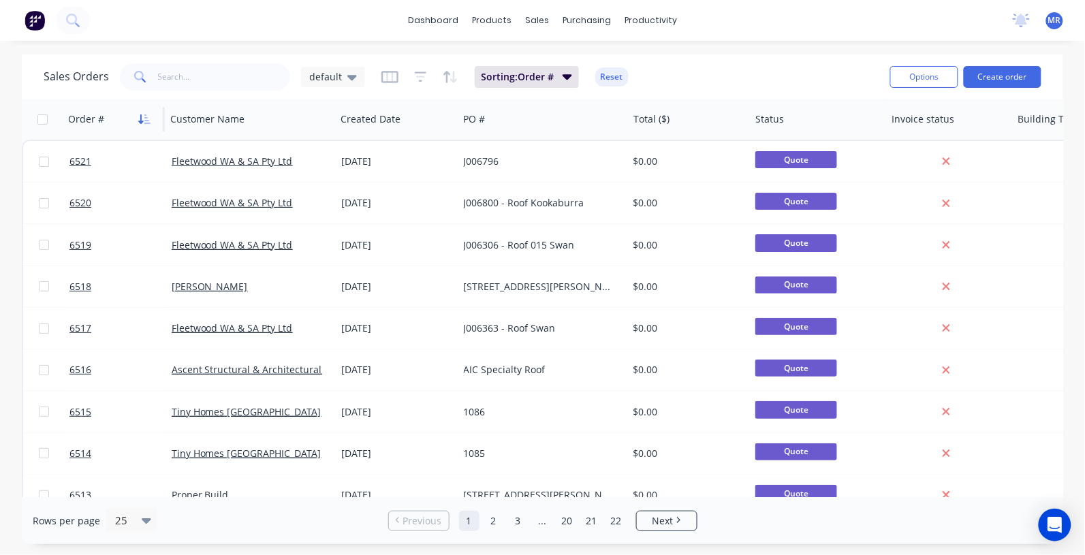
click at [142, 121] on icon "button" at bounding box center [141, 119] width 5 height 10
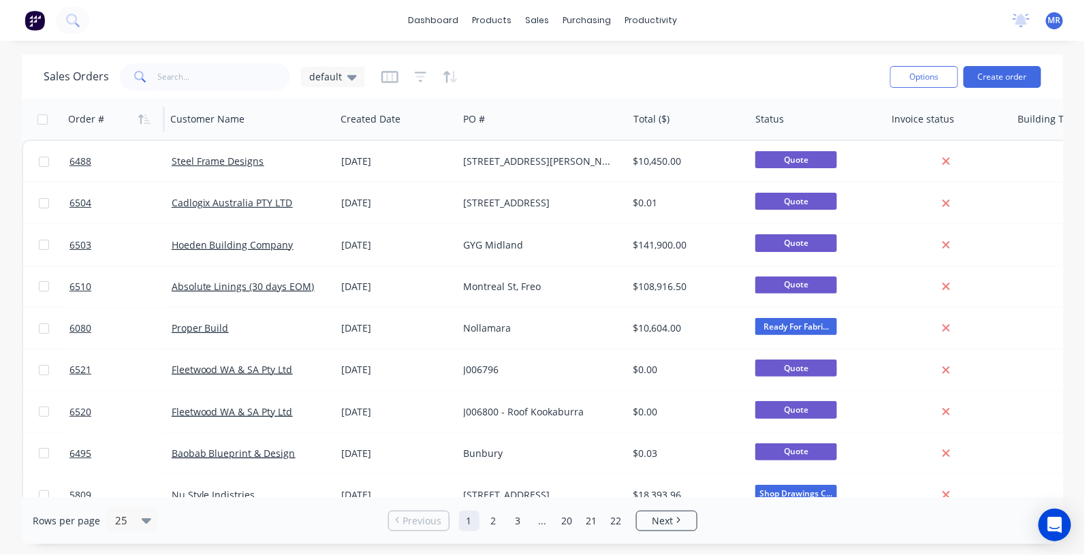
click at [142, 121] on icon "button" at bounding box center [144, 119] width 12 height 11
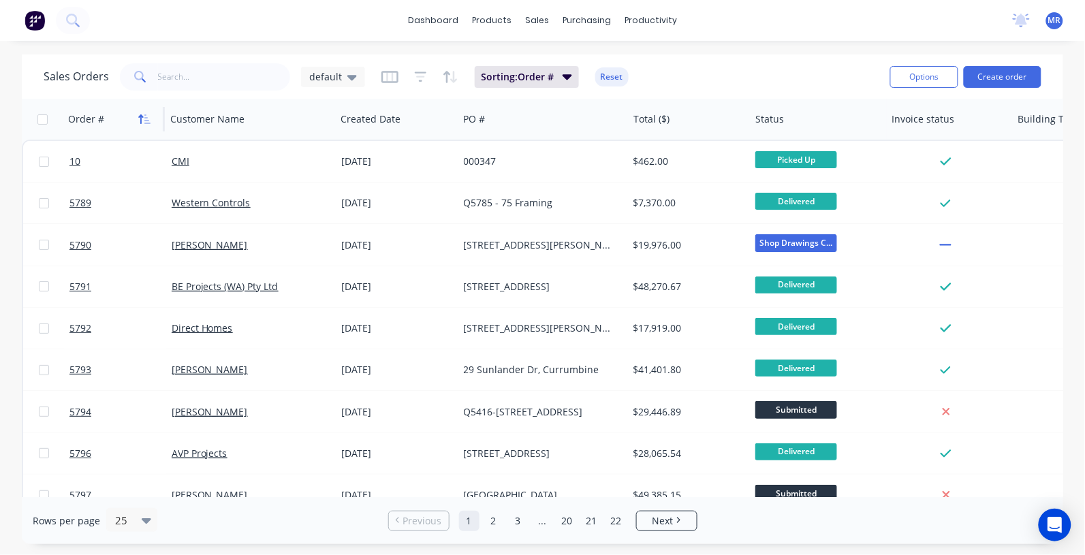
click at [143, 121] on icon "button" at bounding box center [144, 119] width 12 height 11
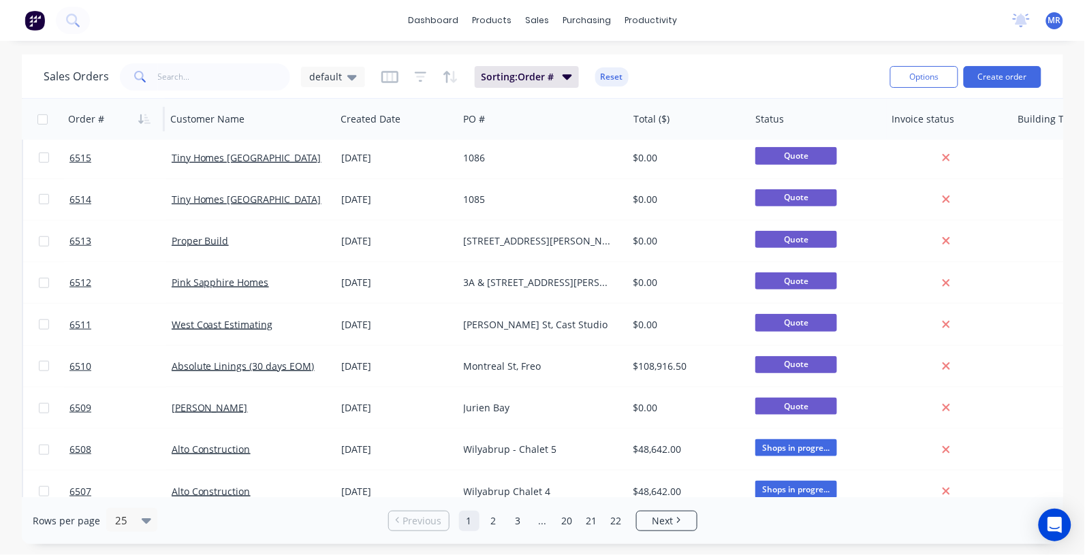
scroll to position [255, 0]
